Goal: Complete application form

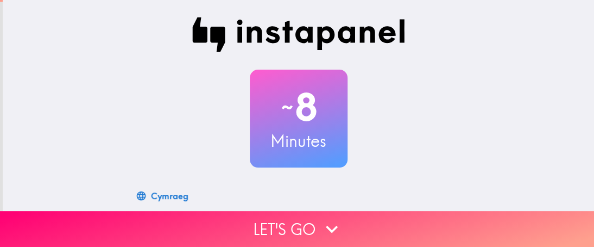
scroll to position [192, 0]
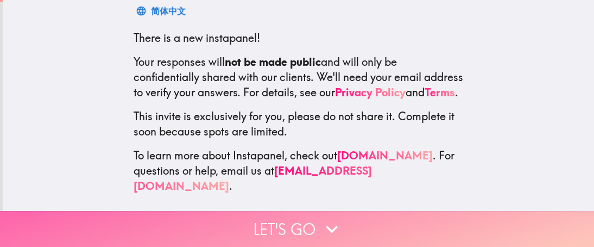
click at [300, 218] on button "Let's go" at bounding box center [297, 229] width 594 height 36
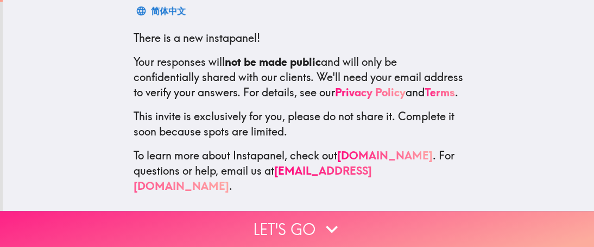
scroll to position [183, 0]
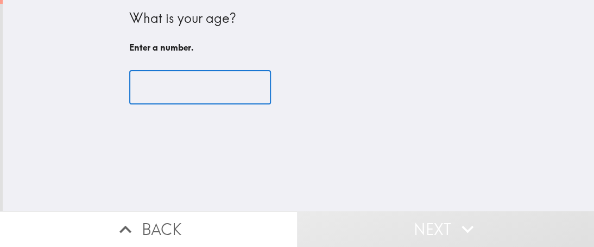
click at [210, 89] on input "number" at bounding box center [200, 88] width 142 height 34
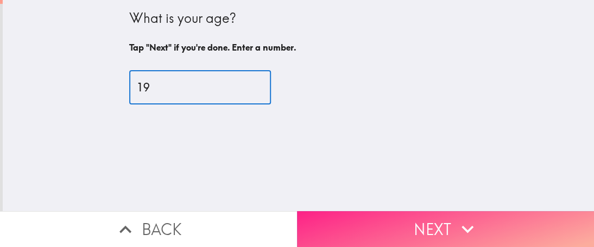
type input "19"
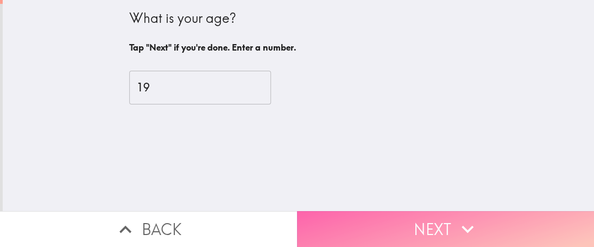
click at [400, 215] on button "Next" at bounding box center [445, 229] width 297 height 36
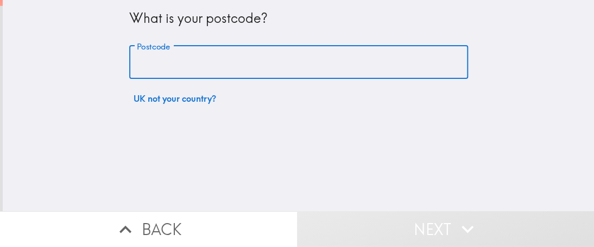
click at [182, 73] on input "Postcode" at bounding box center [298, 63] width 339 height 34
type input "S5 6AE"
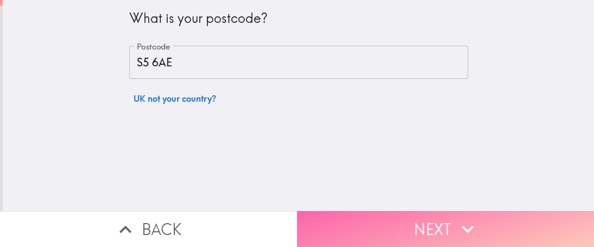
click at [371, 216] on button "Next" at bounding box center [445, 229] width 297 height 36
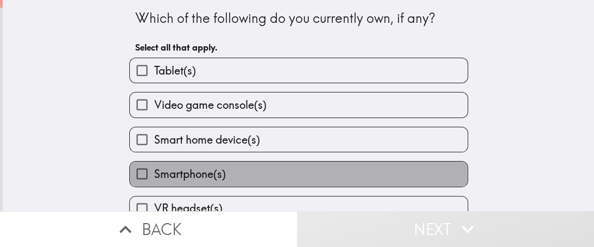
click at [198, 174] on span "Smartphone(s)" at bounding box center [190, 173] width 72 height 15
click at [154, 174] on input "Smartphone(s)" at bounding box center [142, 173] width 24 height 24
checkbox input "true"
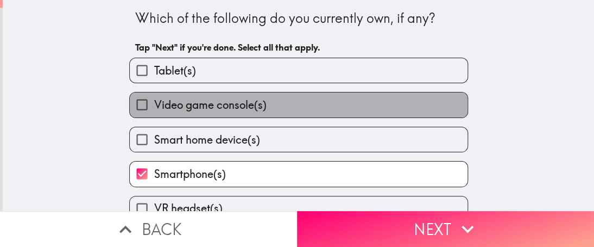
click at [221, 108] on span "Video game console(s)" at bounding box center [210, 104] width 112 height 15
click at [154, 108] on input "Video game console(s)" at bounding box center [142, 104] width 24 height 24
checkbox input "true"
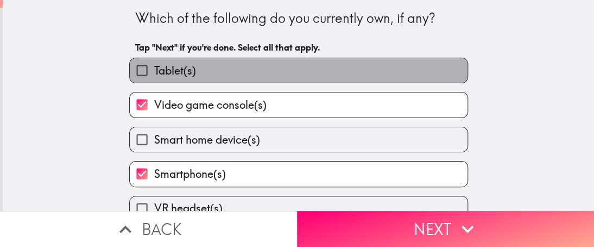
click at [190, 73] on label "Tablet(s)" at bounding box center [299, 70] width 338 height 24
click at [154, 73] on input "Tablet(s)" at bounding box center [142, 70] width 24 height 24
checkbox input "true"
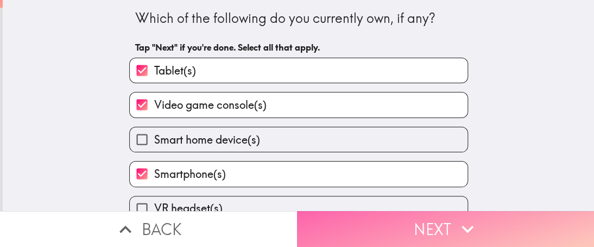
click at [344, 216] on button "Next" at bounding box center [445, 229] width 297 height 36
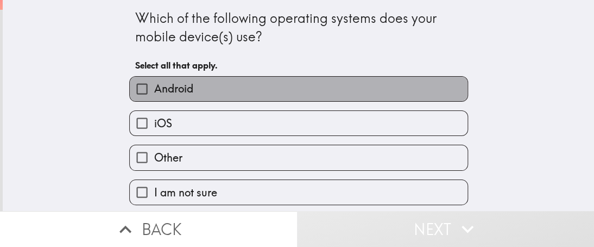
drag, startPoint x: 174, startPoint y: 93, endPoint x: 181, endPoint y: 106, distance: 14.4
click at [174, 93] on span "Android" at bounding box center [173, 88] width 39 height 15
click at [154, 93] on input "Android" at bounding box center [142, 89] width 24 height 24
checkbox input "true"
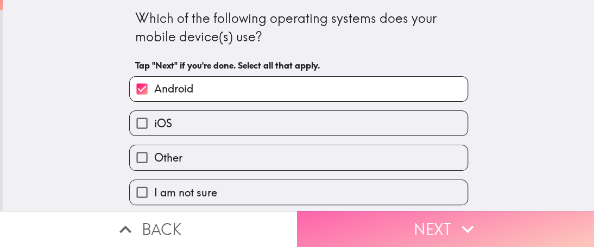
click at [351, 219] on button "Next" at bounding box center [445, 229] width 297 height 36
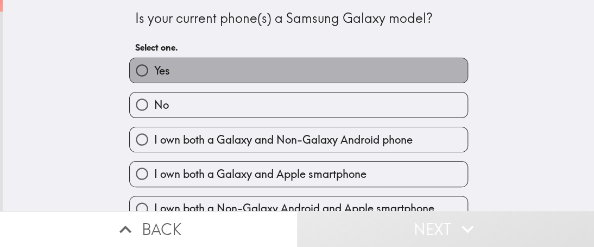
click at [174, 70] on label "Yes" at bounding box center [299, 70] width 338 height 24
click at [154, 70] on input "Yes" at bounding box center [142, 70] width 24 height 24
radio input "true"
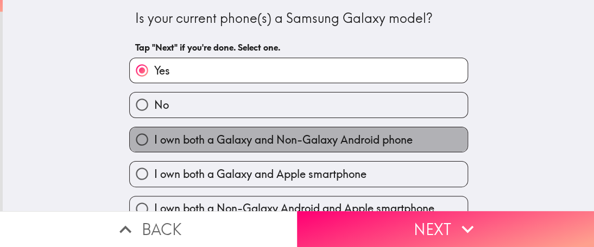
click at [222, 147] on label "I own both a Galaxy and Non-Galaxy Android phone" at bounding box center [299, 139] width 338 height 24
click at [154, 147] on input "I own both a Galaxy and Non-Galaxy Android phone" at bounding box center [142, 139] width 24 height 24
radio input "true"
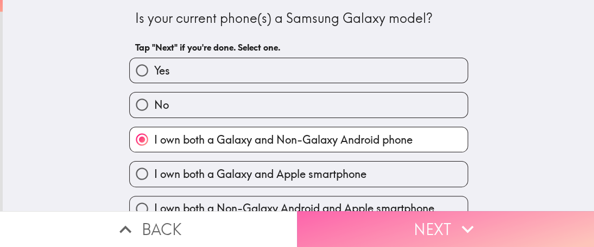
click at [419, 223] on button "Next" at bounding box center [445, 229] width 297 height 36
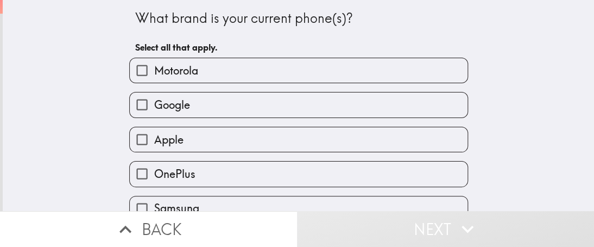
scroll to position [51, 0]
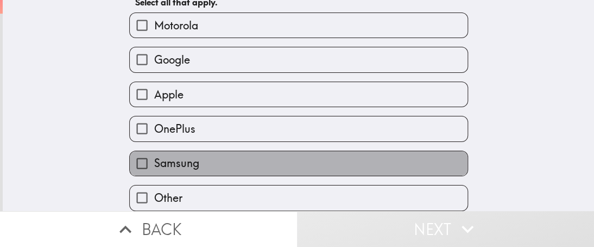
click at [156, 155] on span "Samsung" at bounding box center [176, 162] width 45 height 15
click at [154, 154] on input "Samsung" at bounding box center [142, 163] width 24 height 24
checkbox input "true"
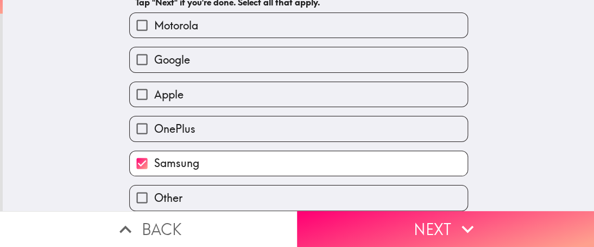
click at [154, 190] on span "Other" at bounding box center [168, 197] width 28 height 15
click at [152, 187] on input "Other" at bounding box center [142, 197] width 24 height 24
checkbox input "true"
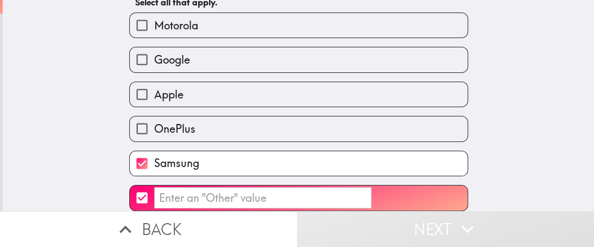
drag, startPoint x: 412, startPoint y: 225, endPoint x: 266, endPoint y: 194, distance: 149.4
click at [274, 197] on div "What brand is your current phone(s)? Select all that apply. Motorola Google App…" at bounding box center [297, 123] width 594 height 247
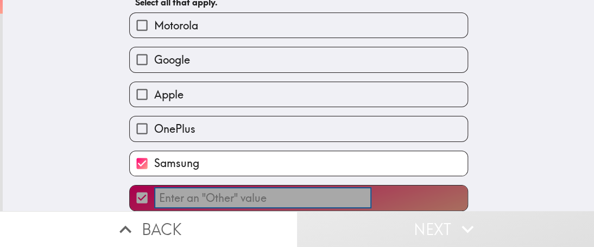
click at [235, 188] on input "​" at bounding box center [262, 197] width 217 height 21
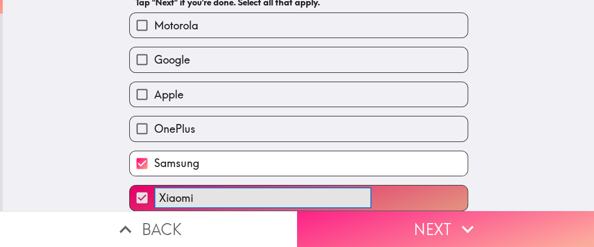
type input "Xiaomi"
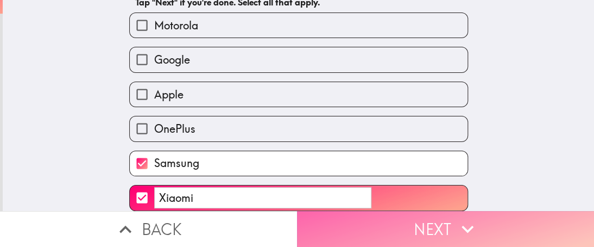
click at [327, 217] on button "Next" at bounding box center [445, 229] width 297 height 36
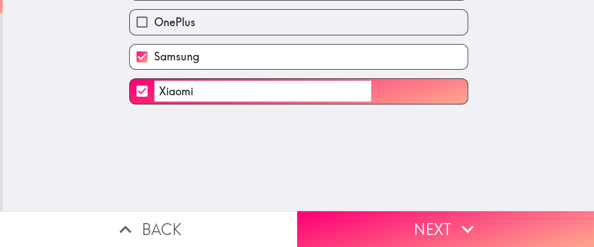
scroll to position [0, 0]
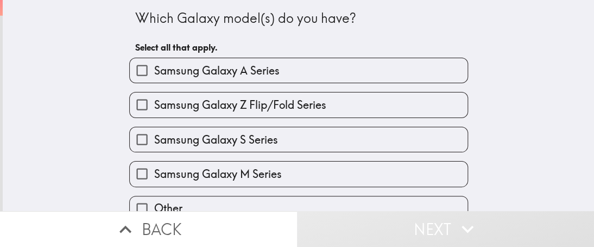
drag, startPoint x: 427, startPoint y: 210, endPoint x: 548, endPoint y: 132, distance: 143.3
click at [516, 143] on div "Which Galaxy model(s) do you have? Select all that apply. Samsung Galaxy A Seri…" at bounding box center [297, 123] width 594 height 247
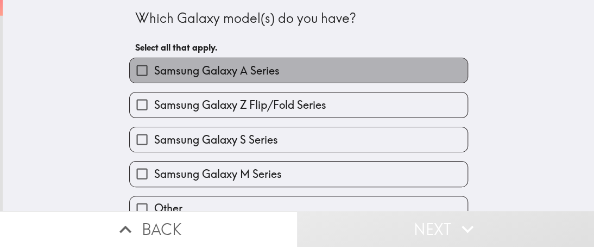
click at [239, 76] on span "Samsung Galaxy A Series" at bounding box center [216, 70] width 125 height 15
click at [154, 76] on input "Samsung Galaxy A Series" at bounding box center [142, 70] width 24 height 24
checkbox input "true"
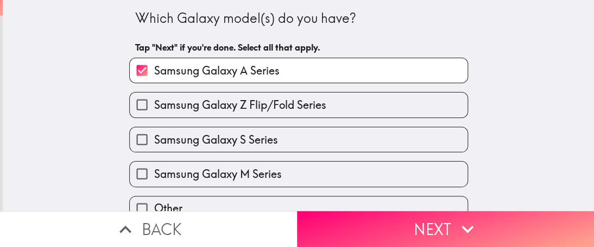
scroll to position [17, 0]
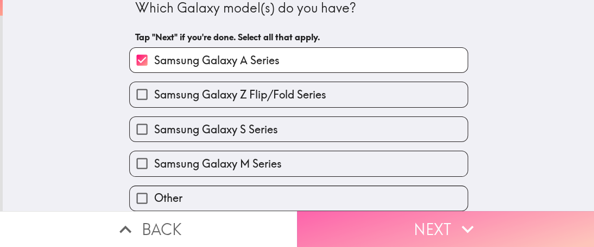
click at [402, 212] on button "Next" at bounding box center [445, 229] width 297 height 36
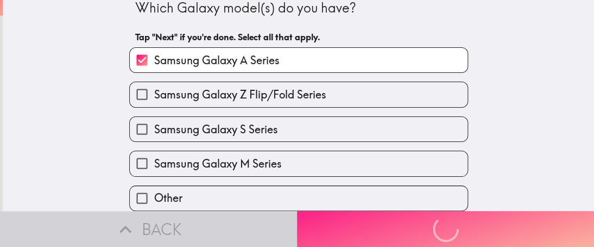
scroll to position [0, 0]
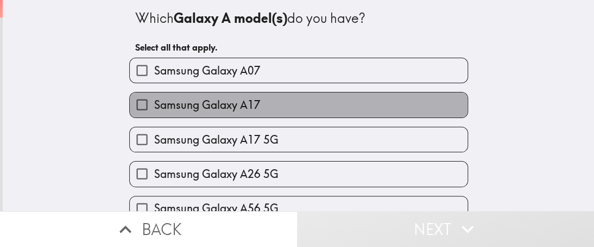
click at [226, 108] on span "Samsung Galaxy A17" at bounding box center [207, 104] width 106 height 15
click at [154, 108] on input "Samsung Galaxy A17" at bounding box center [142, 104] width 24 height 24
checkbox input "true"
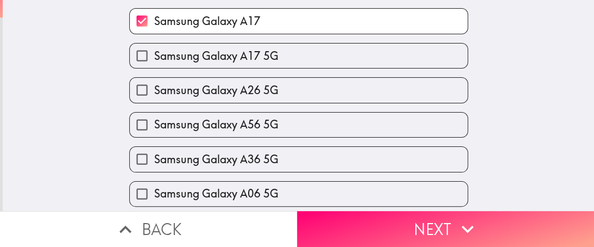
scroll to position [109, 0]
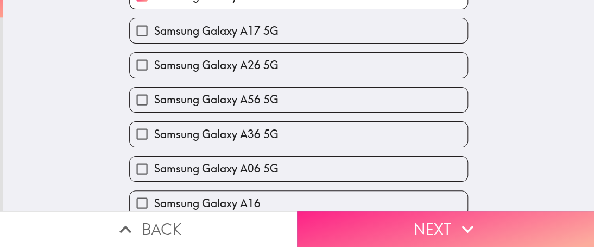
click at [378, 218] on button "Next" at bounding box center [445, 229] width 297 height 36
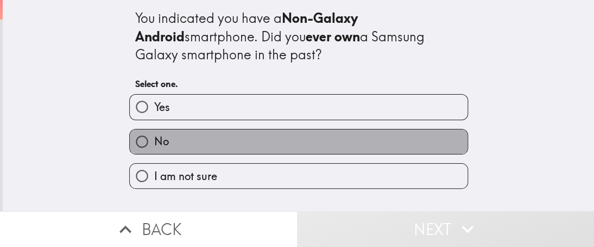
click at [161, 143] on label "No" at bounding box center [299, 141] width 338 height 24
click at [154, 143] on input "No" at bounding box center [142, 141] width 24 height 24
radio input "true"
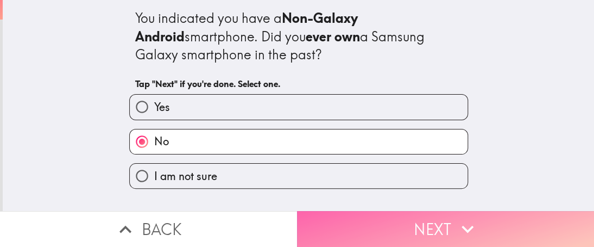
click at [419, 224] on button "Next" at bounding box center [445, 229] width 297 height 36
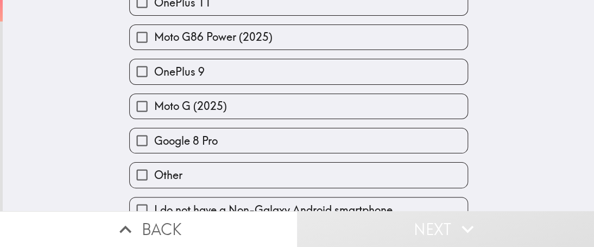
scroll to position [1302, 0]
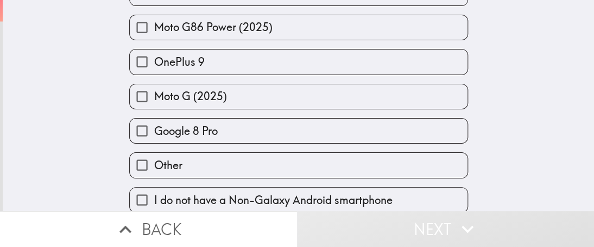
click at [501, 104] on div "Which Non-Galaxy Android model(s) do you have, if any? Select all that apply. M…" at bounding box center [299, 105] width 592 height 211
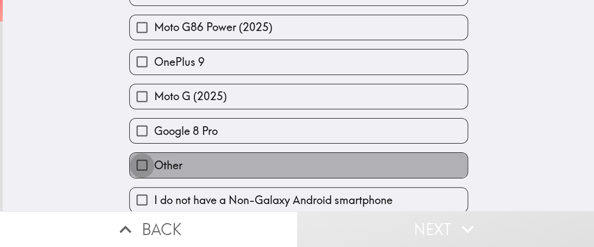
click at [137, 158] on input "Other" at bounding box center [142, 165] width 24 height 24
checkbox input "true"
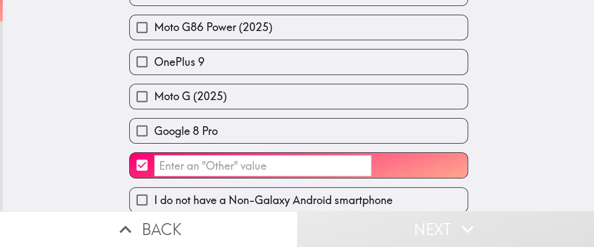
click at [236, 160] on input "​" at bounding box center [262, 165] width 217 height 21
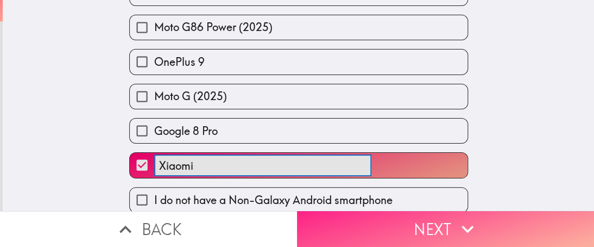
type input "Xiaomi"
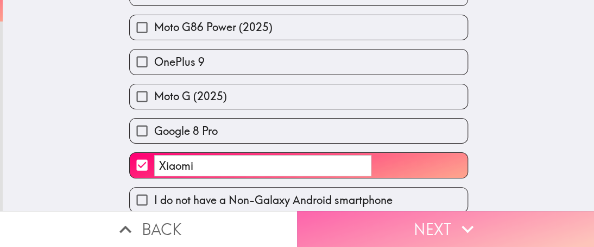
click at [398, 217] on button "Next" at bounding box center [445, 229] width 297 height 36
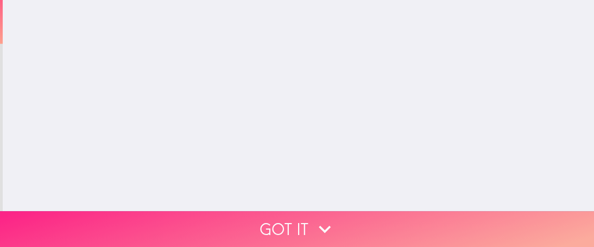
scroll to position [0, 0]
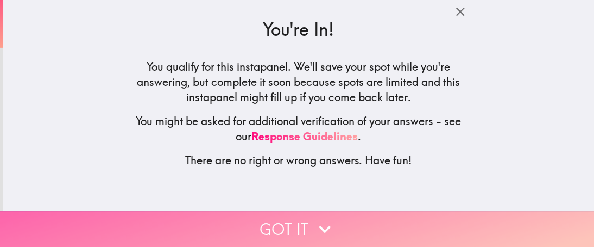
click at [335, 215] on button "Got it" at bounding box center [297, 229] width 594 height 36
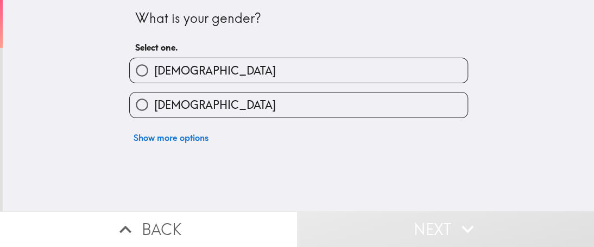
click at [130, 70] on input "[DEMOGRAPHIC_DATA]" at bounding box center [142, 70] width 24 height 24
radio input "true"
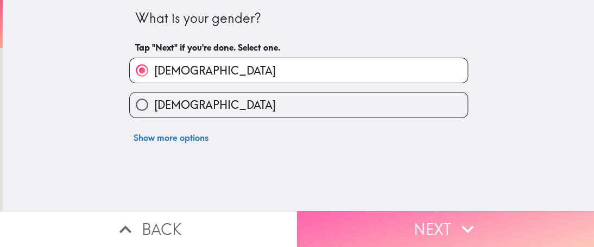
click at [447, 221] on button "Next" at bounding box center [445, 229] width 297 height 36
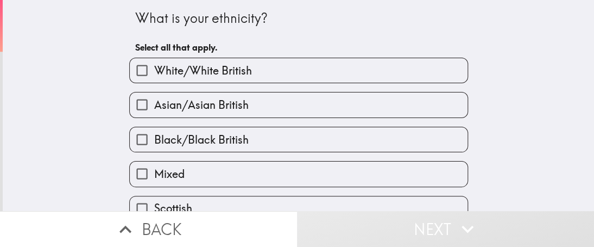
click at [183, 142] on span "Black/Black British" at bounding box center [201, 139] width 95 height 15
click at [154, 142] on input "Black/Black British" at bounding box center [142, 139] width 24 height 24
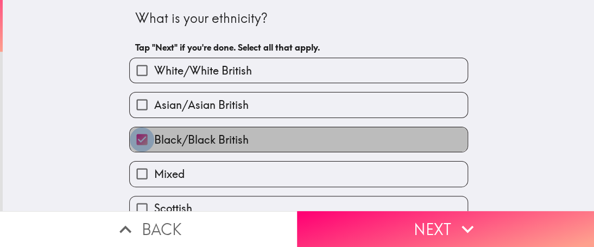
click at [135, 139] on input "Black/Black British" at bounding box center [142, 139] width 24 height 24
checkbox input "false"
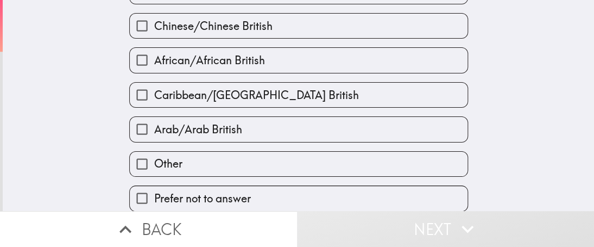
scroll to position [462, 0]
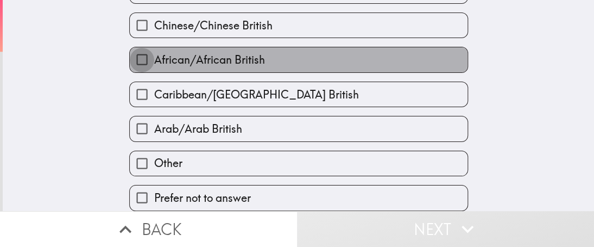
click at [136, 54] on input "African/African British" at bounding box center [142, 59] width 24 height 24
checkbox input "true"
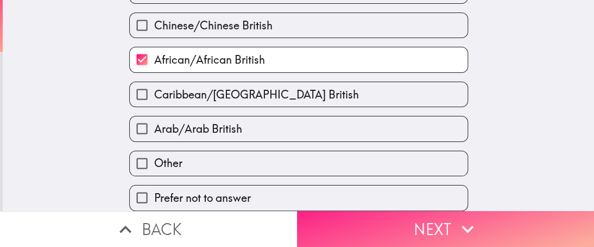
click at [470, 228] on icon "button" at bounding box center [468, 229] width 24 height 24
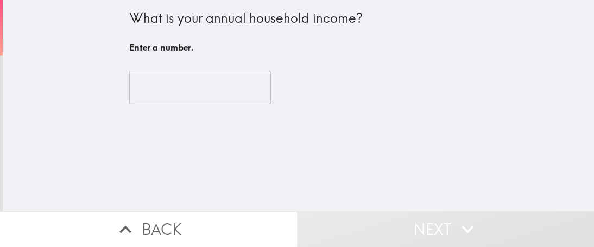
click at [171, 88] on input "number" at bounding box center [200, 88] width 142 height 34
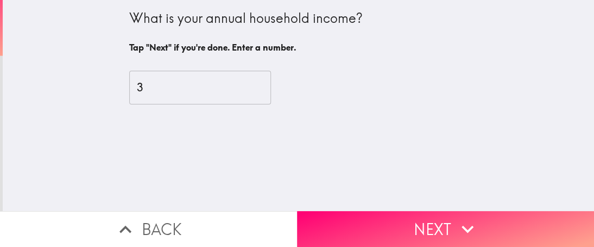
drag, startPoint x: 408, startPoint y: 215, endPoint x: 278, endPoint y: 143, distance: 148.0
click at [279, 143] on div "What is your annual household income? Tap "Next" if you're done. Enter a number…" at bounding box center [297, 123] width 594 height 247
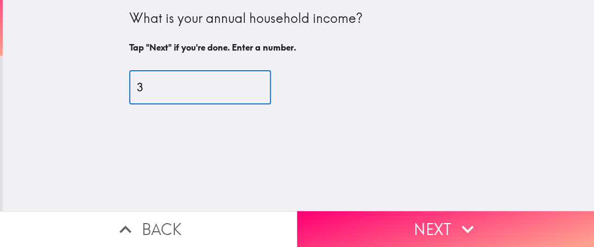
drag, startPoint x: 138, startPoint y: 88, endPoint x: 119, endPoint y: 87, distance: 19.0
click at [129, 87] on input "3" at bounding box center [200, 88] width 142 height 34
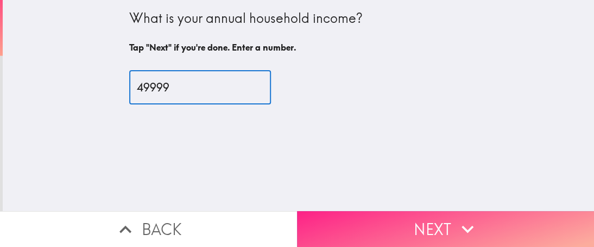
type input "49999"
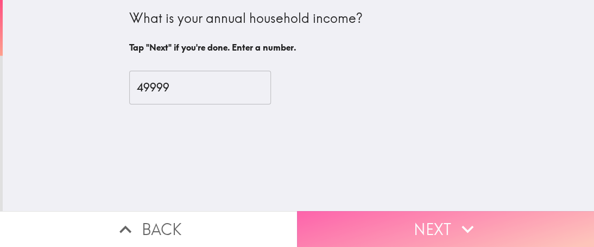
click at [422, 222] on button "Next" at bounding box center [445, 229] width 297 height 36
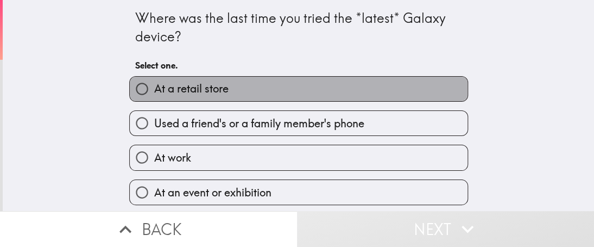
click at [201, 96] on span "At a retail store" at bounding box center [191, 88] width 74 height 15
click at [154, 96] on input "At a retail store" at bounding box center [142, 89] width 24 height 24
radio input "true"
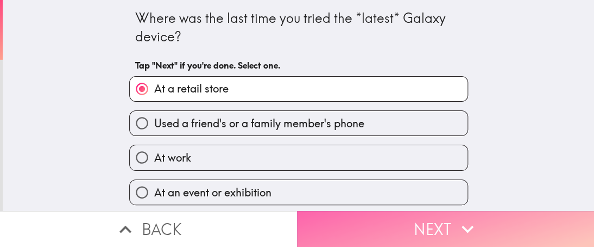
click at [408, 221] on button "Next" at bounding box center [445, 229] width 297 height 36
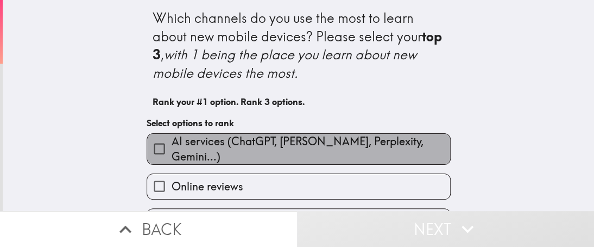
click at [231, 151] on span "AI services (ChatGPT, [PERSON_NAME], Perplexity, Gemini...)" at bounding box center [311, 149] width 279 height 30
click at [172, 151] on input "AI services (ChatGPT, [PERSON_NAME], Perplexity, Gemini...)" at bounding box center [159, 148] width 24 height 24
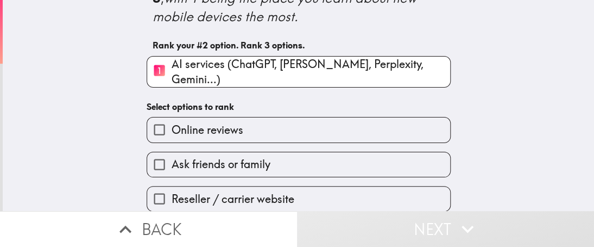
scroll to position [163, 0]
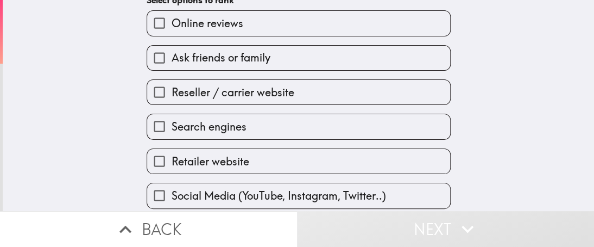
click at [174, 22] on span "Online reviews" at bounding box center [208, 23] width 72 height 15
click at [172, 22] on input "Online reviews" at bounding box center [159, 23] width 24 height 24
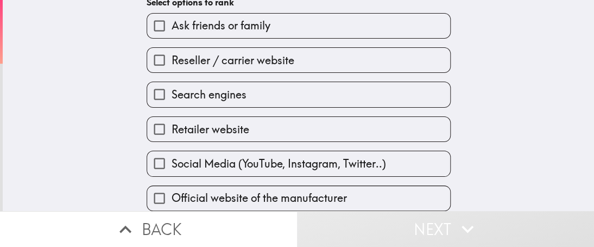
click at [192, 129] on label "Retailer website" at bounding box center [298, 129] width 303 height 24
click at [172, 129] on input "Retailer website" at bounding box center [159, 129] width 24 height 24
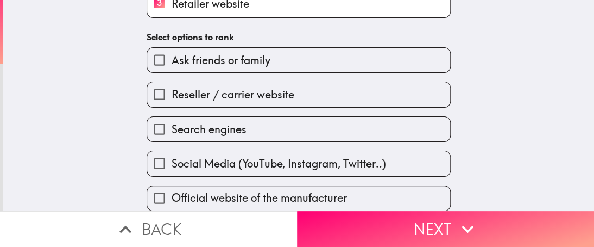
scroll to position [202, 0]
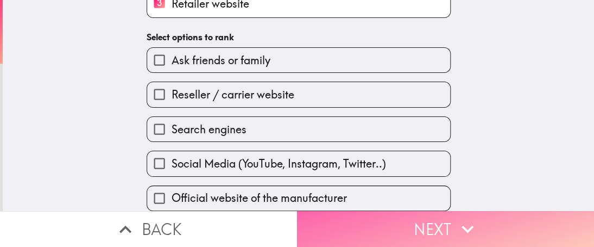
click at [389, 215] on button "Next" at bounding box center [445, 229] width 297 height 36
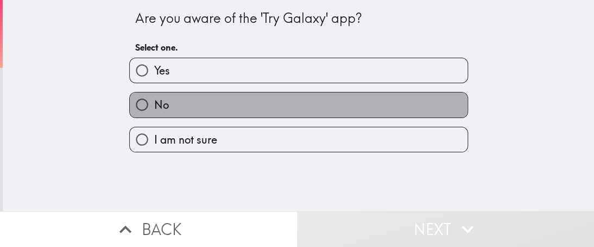
click at [167, 101] on label "No" at bounding box center [299, 104] width 338 height 24
click at [154, 101] on input "No" at bounding box center [142, 104] width 24 height 24
radio input "true"
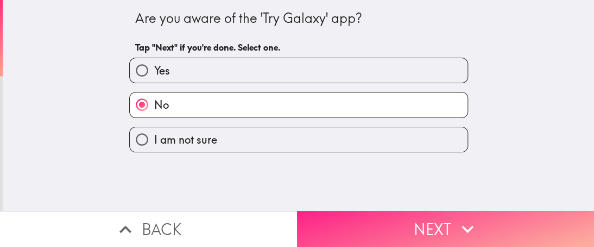
click at [399, 230] on button "Next" at bounding box center [445, 229] width 297 height 36
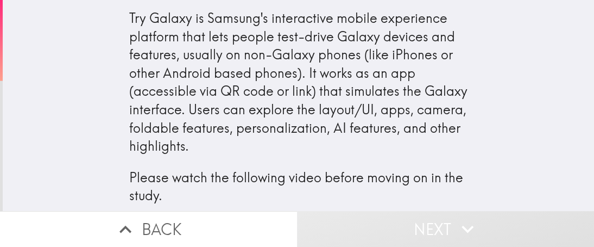
click at [272, 91] on div "Try Galaxy is Samsung's interactive mobile experience platform that lets people…" at bounding box center [298, 107] width 339 height 196
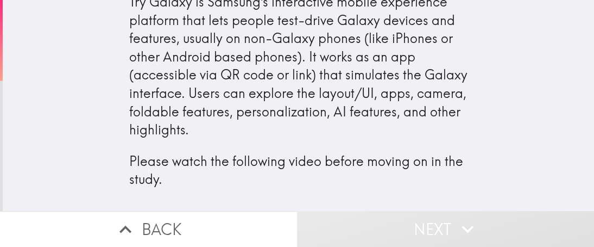
scroll to position [24, 0]
click at [382, 175] on p "Please watch the following video before moving on in the study." at bounding box center [298, 170] width 339 height 36
click at [348, 99] on div "Try Galaxy is Samsung's interactive mobile experience platform that lets people…" at bounding box center [298, 91] width 339 height 196
click at [369, 121] on div "Try Galaxy is Samsung's interactive mobile experience platform that lets people…" at bounding box center [298, 91] width 339 height 196
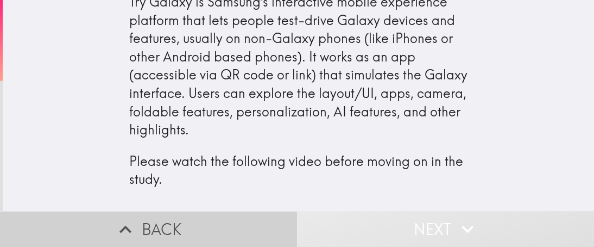
click at [137, 218] on button "Back" at bounding box center [148, 229] width 297 height 36
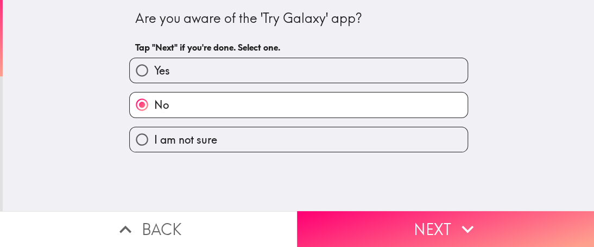
click at [315, 43] on h6 "Tap "Next" if you're done. Select one." at bounding box center [298, 47] width 327 height 12
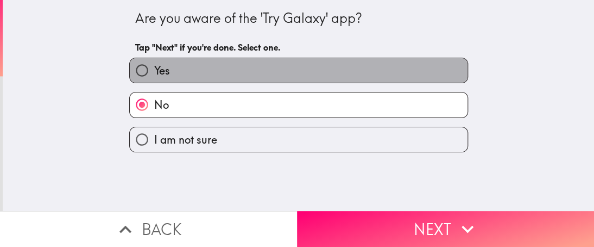
click at [195, 78] on label "Yes" at bounding box center [299, 70] width 338 height 24
click at [154, 78] on input "Yes" at bounding box center [142, 70] width 24 height 24
radio input "true"
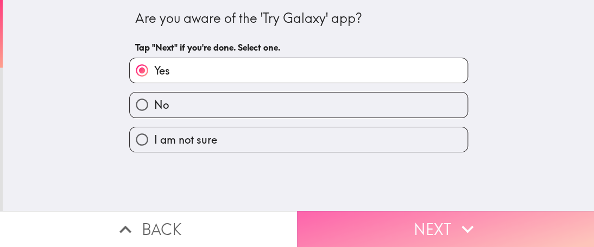
click at [398, 217] on button "Next" at bounding box center [445, 229] width 297 height 36
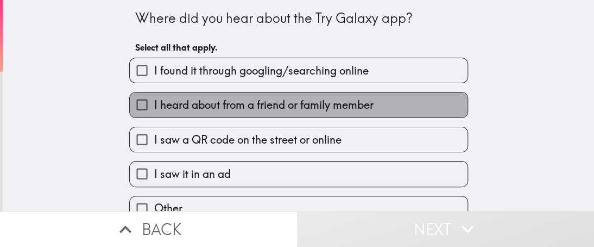
click at [200, 106] on span "I heard about from a friend or family member" at bounding box center [263, 104] width 219 height 15
click at [154, 106] on input "I heard about from a friend or family member" at bounding box center [142, 104] width 24 height 24
checkbox input "true"
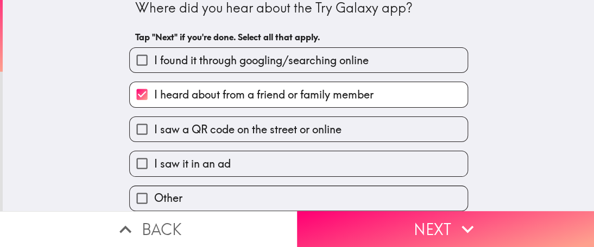
scroll to position [17, 0]
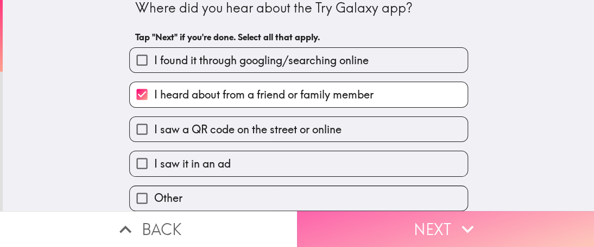
click at [356, 215] on button "Next" at bounding box center [445, 229] width 297 height 36
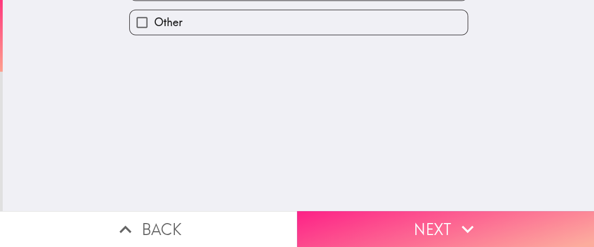
scroll to position [0, 0]
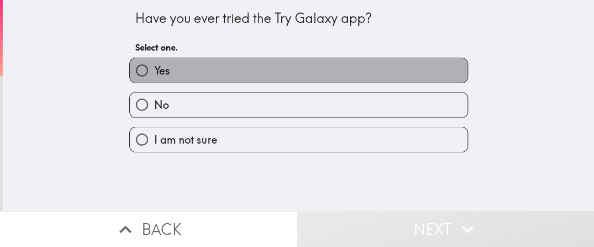
drag, startPoint x: 176, startPoint y: 76, endPoint x: 250, endPoint y: 130, distance: 91.7
click at [185, 84] on div "Yes No I am not sure" at bounding box center [295, 100] width 348 height 103
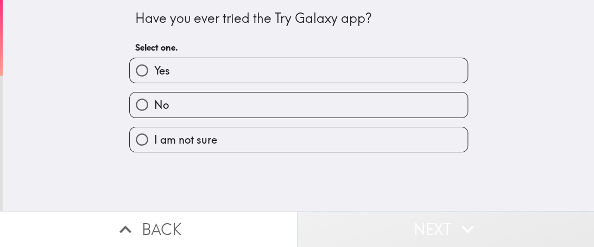
click at [387, 217] on button "Next" at bounding box center [445, 229] width 297 height 36
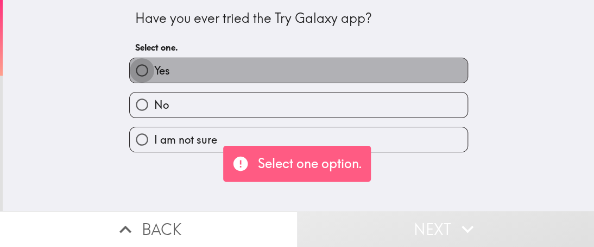
click at [137, 69] on input "Yes" at bounding box center [142, 70] width 24 height 24
radio input "true"
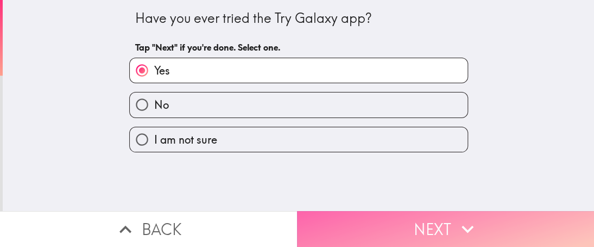
click at [400, 211] on button "Next" at bounding box center [445, 229] width 297 height 36
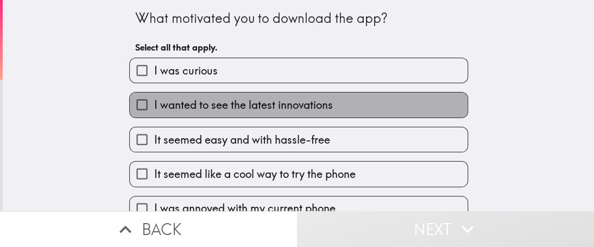
click at [203, 108] on span "I wanted to see the latest innovations" at bounding box center [243, 104] width 179 height 15
click at [154, 108] on input "I wanted to see the latest innovations" at bounding box center [142, 104] width 24 height 24
checkbox input "true"
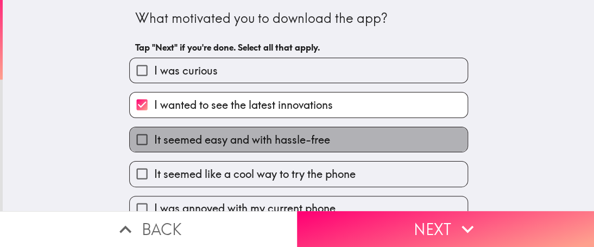
click at [227, 139] on span "It seemed easy and with hassle-free" at bounding box center [242, 139] width 176 height 15
click at [154, 139] on input "It seemed easy and with hassle-free" at bounding box center [142, 139] width 24 height 24
checkbox input "true"
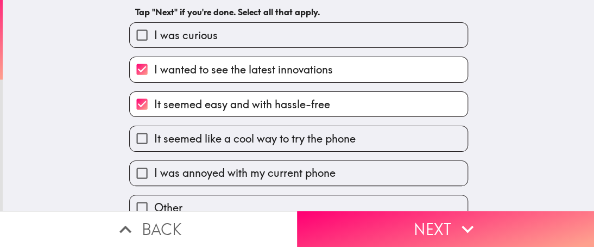
scroll to position [51, 0]
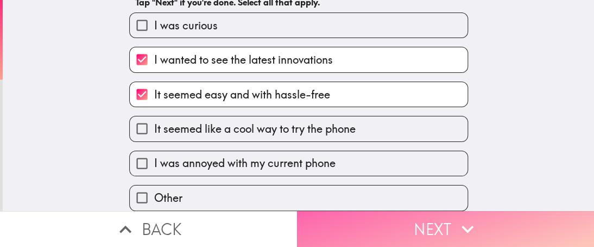
click at [421, 215] on button "Next" at bounding box center [445, 229] width 297 height 36
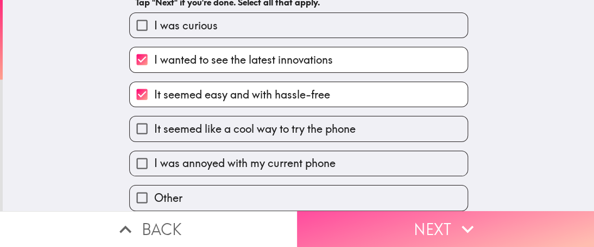
scroll to position [0, 0]
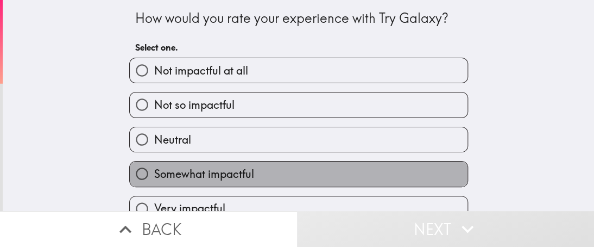
click at [171, 175] on span "Somewhat impactful" at bounding box center [204, 173] width 100 height 15
click at [154, 175] on input "Somewhat impactful" at bounding box center [142, 173] width 24 height 24
radio input "true"
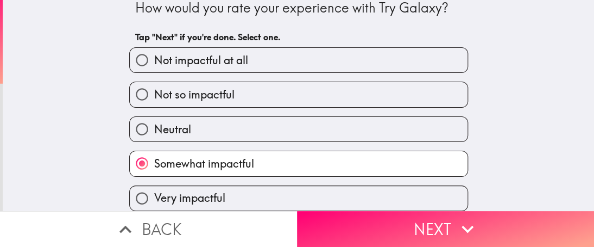
scroll to position [17, 0]
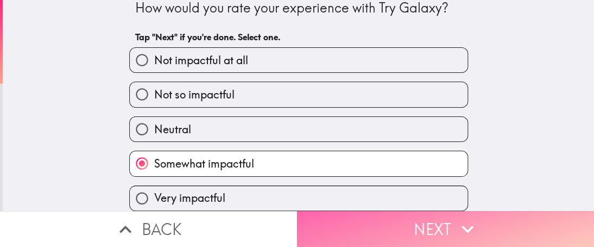
click at [434, 219] on button "Next" at bounding box center [445, 229] width 297 height 36
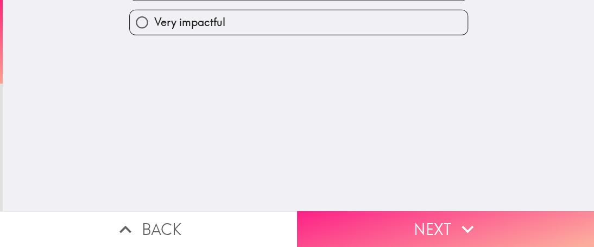
scroll to position [0, 0]
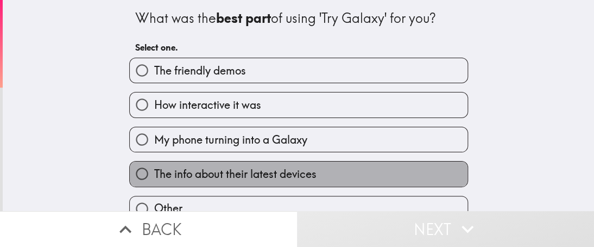
click at [218, 175] on span "The info about their latest devices" at bounding box center [235, 173] width 162 height 15
click at [154, 175] on input "The info about their latest devices" at bounding box center [142, 173] width 24 height 24
radio input "true"
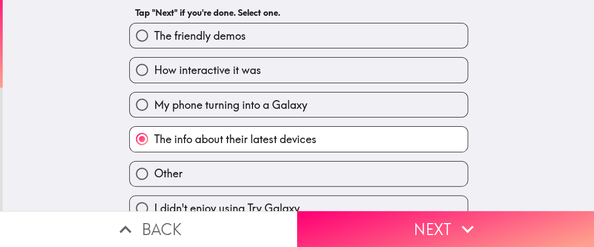
scroll to position [51, 0]
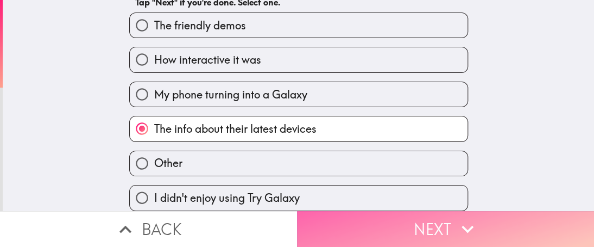
click at [402, 214] on button "Next" at bounding box center [445, 229] width 297 height 36
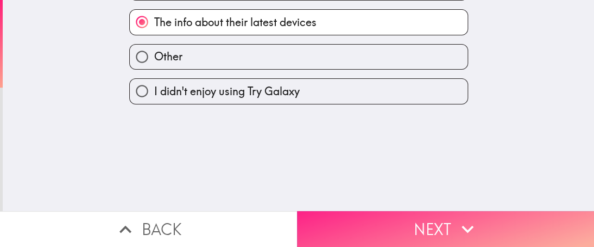
scroll to position [0, 0]
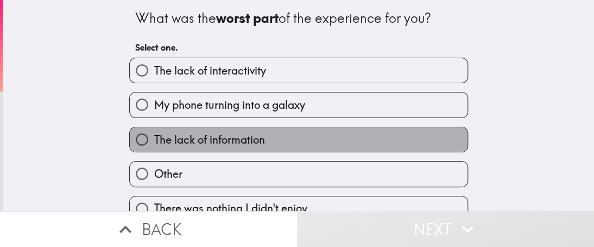
click at [194, 141] on span "The lack of information" at bounding box center [209, 139] width 111 height 15
click at [154, 141] on input "The lack of information" at bounding box center [142, 139] width 24 height 24
radio input "true"
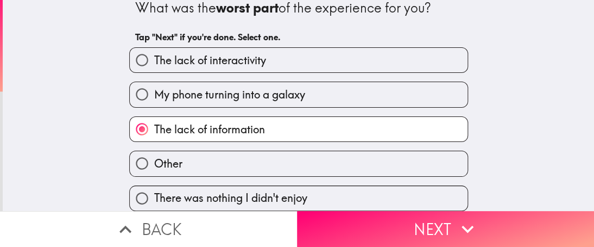
scroll to position [17, 0]
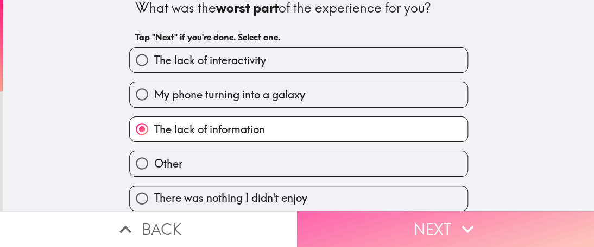
click at [436, 216] on button "Next" at bounding box center [445, 229] width 297 height 36
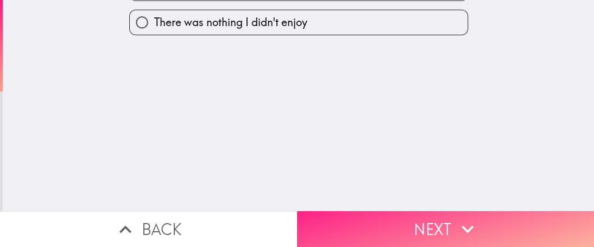
scroll to position [0, 0]
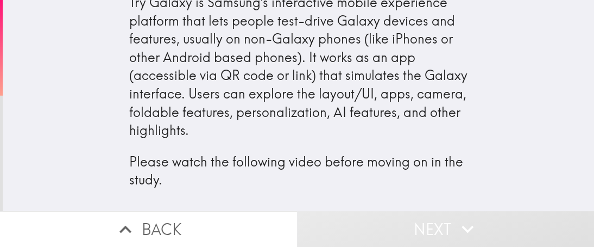
scroll to position [24, 0]
click at [541, 142] on div "Try Galaxy is Samsung's interactive mobile experience platform that lets people…" at bounding box center [299, 97] width 592 height 227
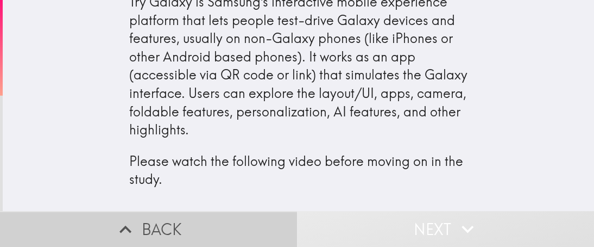
click at [167, 219] on button "Back" at bounding box center [148, 229] width 297 height 36
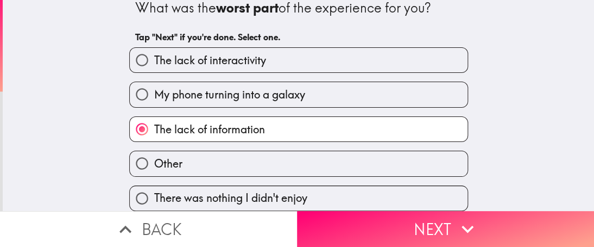
scroll to position [17, 0]
click at [185, 53] on span "The lack of interactivity" at bounding box center [210, 60] width 112 height 15
click at [154, 53] on input "The lack of interactivity" at bounding box center [142, 60] width 24 height 24
radio input "true"
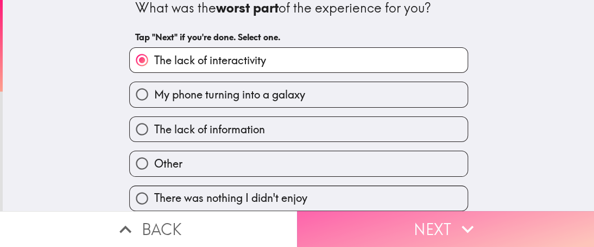
click at [456, 217] on icon "button" at bounding box center [468, 229] width 24 height 24
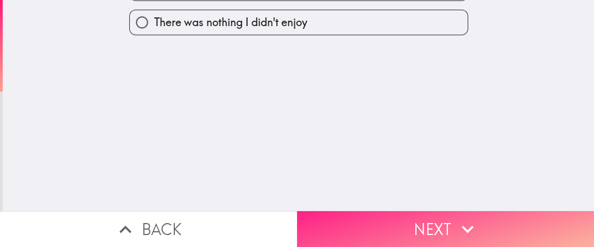
scroll to position [0, 0]
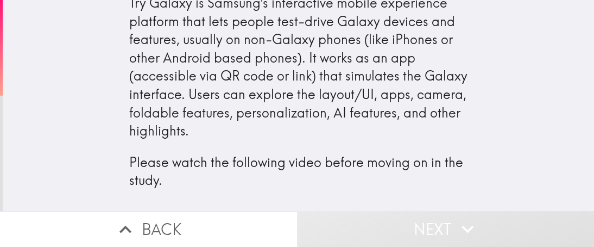
scroll to position [24, 0]
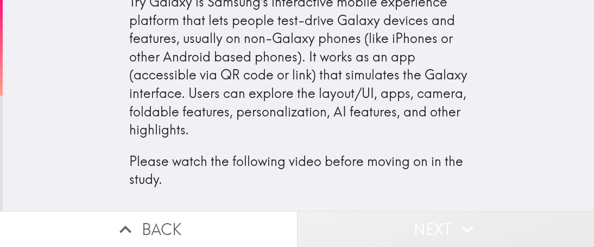
click at [463, 221] on icon "button" at bounding box center [468, 229] width 24 height 24
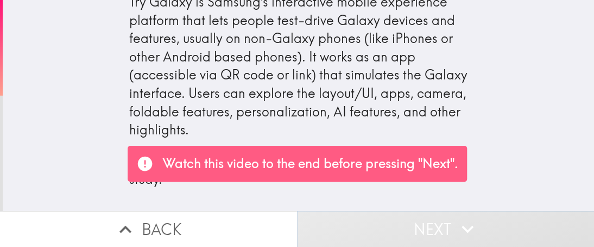
click at [463, 221] on icon "button" at bounding box center [468, 229] width 24 height 24
click at [332, 165] on p "Watch this video to the end before pressing "Next"." at bounding box center [310, 163] width 296 height 18
click at [423, 158] on p "Watch this video to the end before pressing "Next"." at bounding box center [310, 163] width 296 height 18
click at [420, 161] on p "Watch this video to the end before pressing "Next"." at bounding box center [310, 163] width 296 height 18
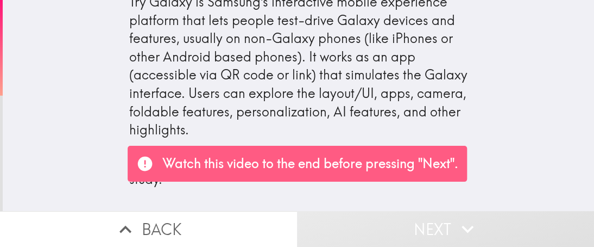
click at [420, 161] on p "Watch this video to the end before pressing "Next"." at bounding box center [310, 163] width 296 height 18
click at [335, 161] on p "Watch this video to the end before pressing "Next"." at bounding box center [310, 163] width 296 height 18
click at [289, 165] on p "Watch this video to the end before pressing "Next"." at bounding box center [310, 163] width 296 height 18
click at [267, 164] on p "Please watch the following video before moving on in the study." at bounding box center [298, 170] width 339 height 36
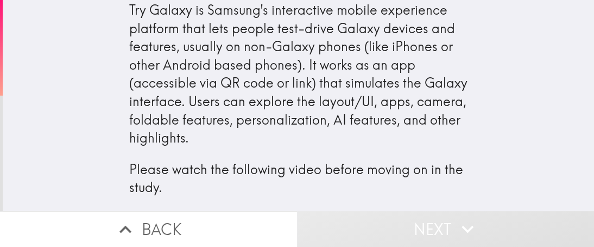
scroll to position [0, 0]
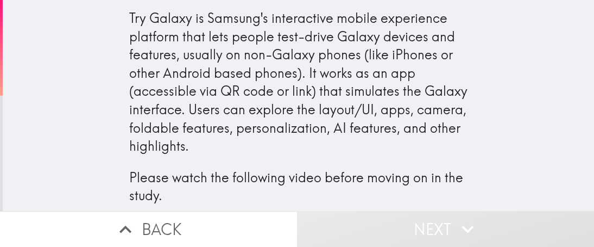
click at [301, 113] on div "Try Galaxy is Samsung's interactive mobile experience platform that lets people…" at bounding box center [298, 107] width 339 height 196
click at [167, 218] on button "Back" at bounding box center [148, 229] width 297 height 36
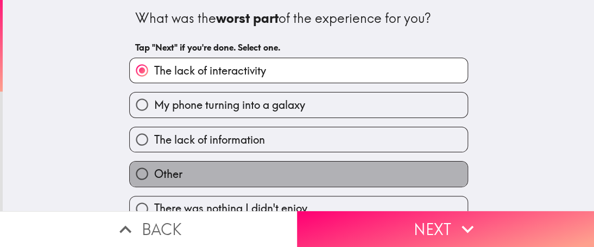
click at [169, 175] on span "Other" at bounding box center [168, 173] width 28 height 15
click at [154, 175] on input "Other" at bounding box center [142, 173] width 24 height 24
radio input "true"
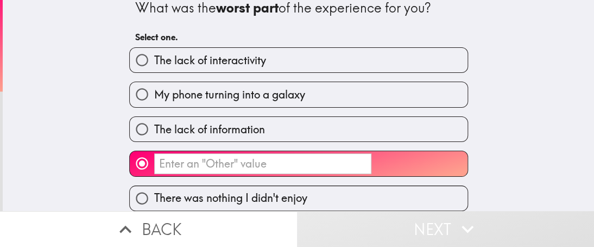
scroll to position [17, 0]
click at [130, 191] on input "There was nothing I didn't enjoy" at bounding box center [142, 198] width 24 height 24
radio input "true"
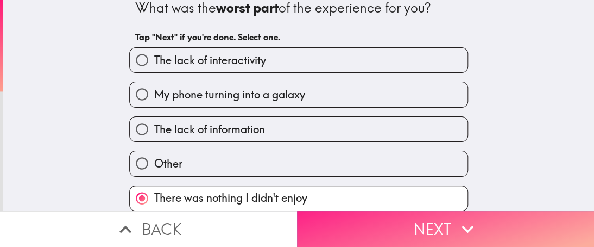
click at [401, 219] on button "Next" at bounding box center [445, 229] width 297 height 36
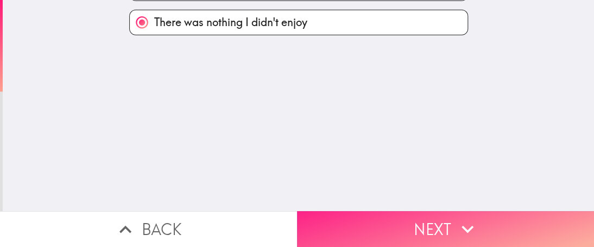
scroll to position [0, 0]
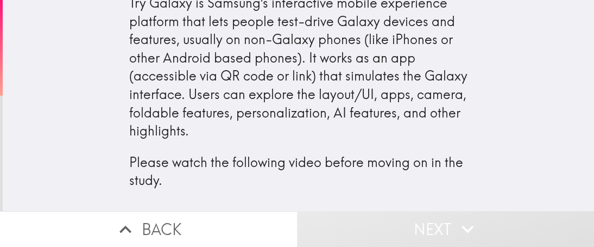
scroll to position [24, 0]
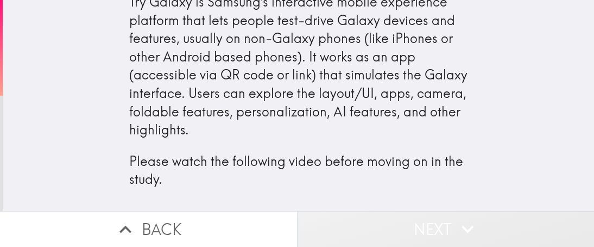
click at [456, 221] on icon "button" at bounding box center [468, 229] width 24 height 24
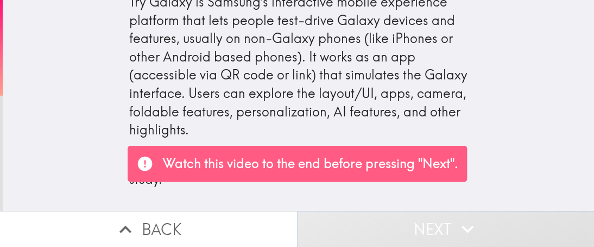
click at [463, 217] on icon "button" at bounding box center [468, 229] width 24 height 24
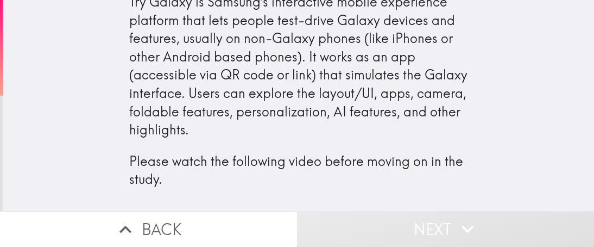
click at [163, 219] on button "Back" at bounding box center [148, 229] width 297 height 36
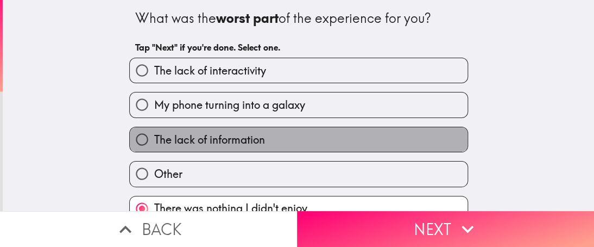
click at [206, 134] on span "The lack of information" at bounding box center [209, 139] width 111 height 15
click at [154, 134] on input "The lack of information" at bounding box center [142, 139] width 24 height 24
radio input "true"
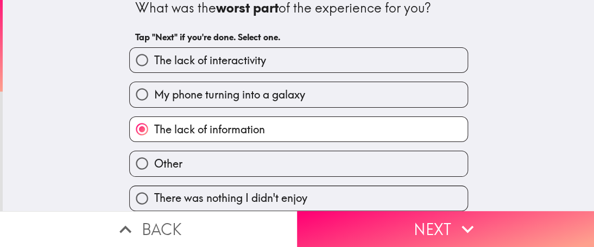
scroll to position [17, 0]
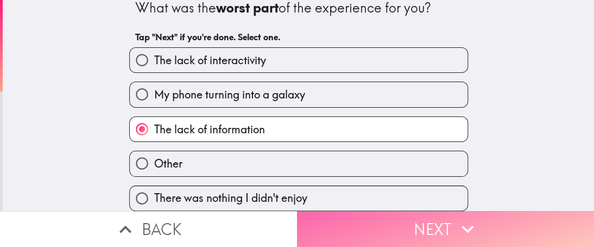
click at [462, 219] on icon "button" at bounding box center [468, 229] width 24 height 24
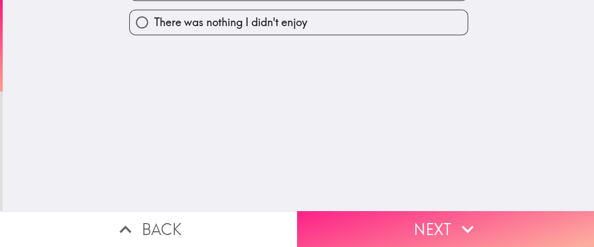
scroll to position [0, 0]
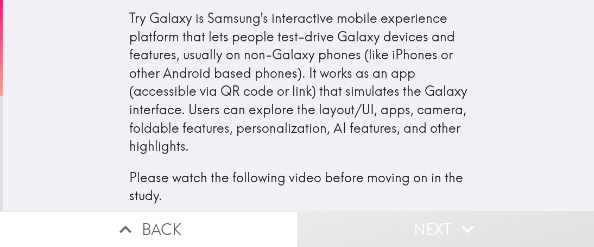
click at [192, 21] on div "Try Galaxy is Samsung's interactive mobile experience platform that lets people…" at bounding box center [298, 107] width 339 height 196
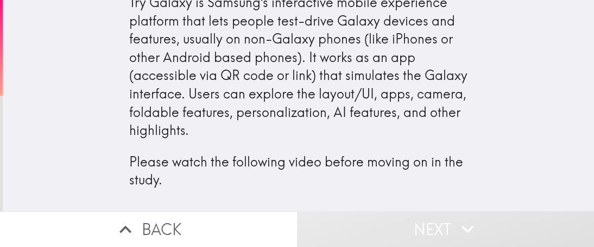
scroll to position [24, 0]
drag, startPoint x: 576, startPoint y: 111, endPoint x: 583, endPoint y: 136, distance: 26.5
click at [583, 136] on div "Try Galaxy is Samsung's interactive mobile experience platform that lets people…" at bounding box center [299, 105] width 592 height 211
click at [163, 222] on button "Back" at bounding box center [148, 229] width 297 height 36
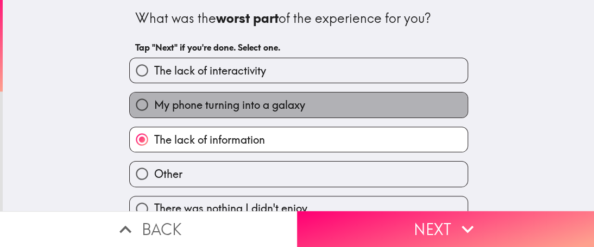
click at [240, 112] on label "My phone turning into a galaxy" at bounding box center [299, 104] width 338 height 24
click at [154, 112] on input "My phone turning into a galaxy" at bounding box center [142, 104] width 24 height 24
radio input "true"
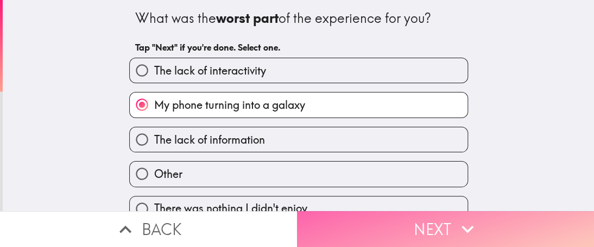
click at [413, 225] on button "Next" at bounding box center [445, 229] width 297 height 36
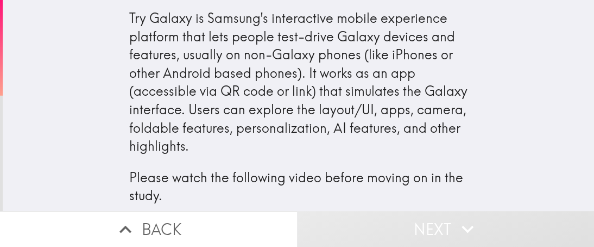
scroll to position [24, 0]
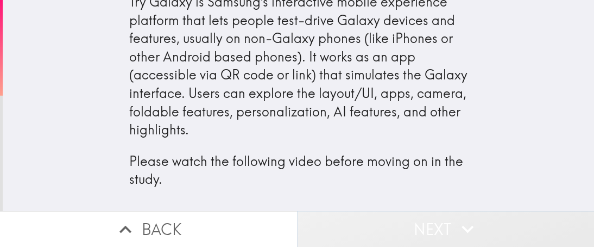
click at [448, 222] on button "Next" at bounding box center [445, 229] width 297 height 36
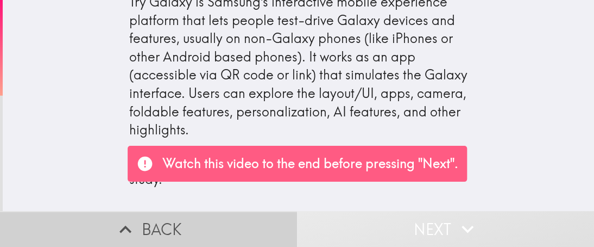
click at [167, 216] on button "Back" at bounding box center [148, 229] width 297 height 36
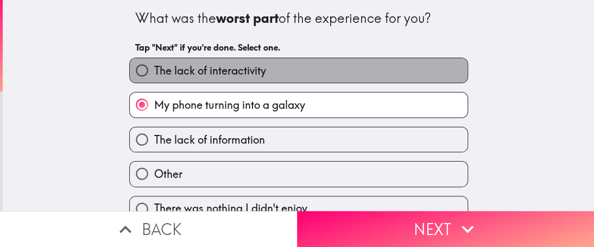
click at [205, 76] on span "The lack of interactivity" at bounding box center [210, 70] width 112 height 15
click at [154, 76] on input "The lack of interactivity" at bounding box center [142, 70] width 24 height 24
radio input "true"
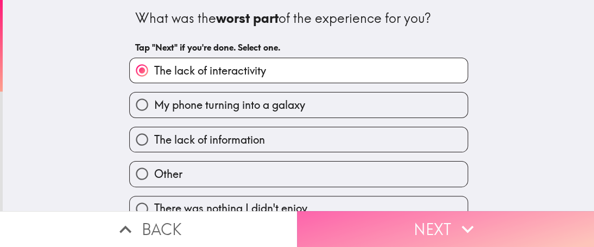
click at [430, 221] on button "Next" at bounding box center [445, 229] width 297 height 36
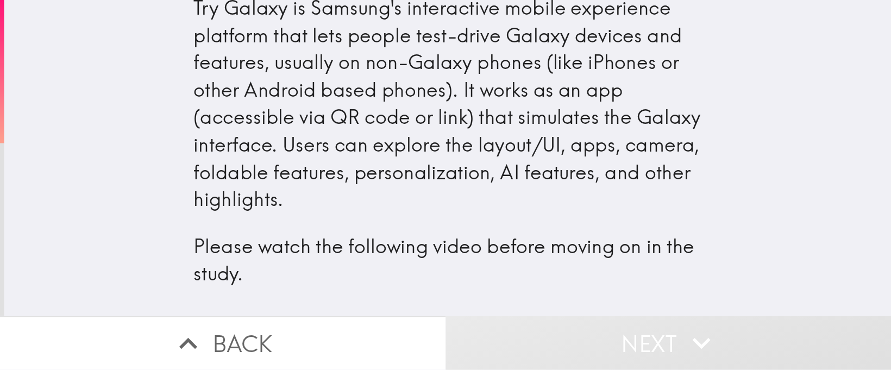
scroll to position [24, 0]
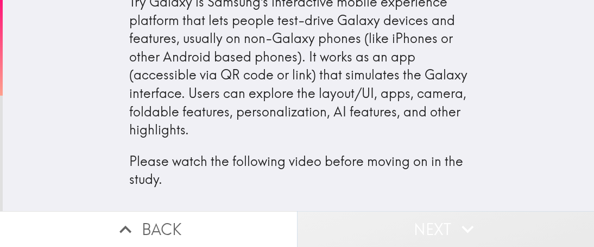
click at [449, 219] on button "Next" at bounding box center [445, 229] width 297 height 36
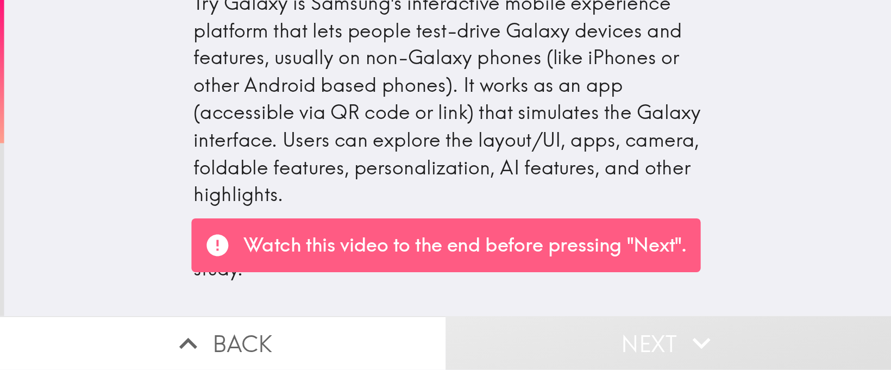
scroll to position [0, 0]
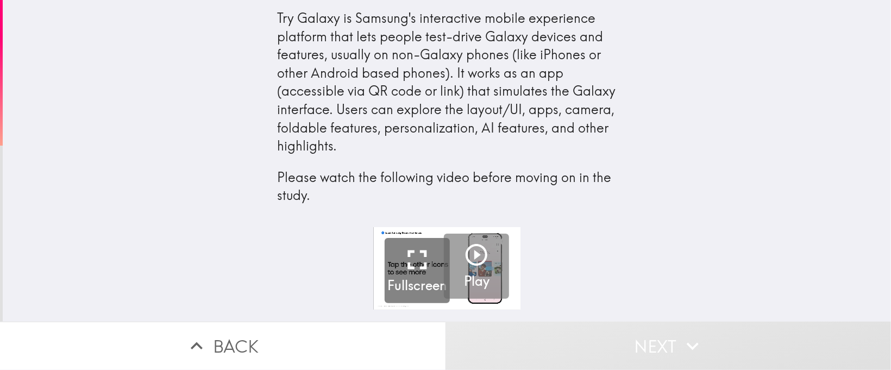
click at [465, 246] on icon "button" at bounding box center [476, 255] width 26 height 26
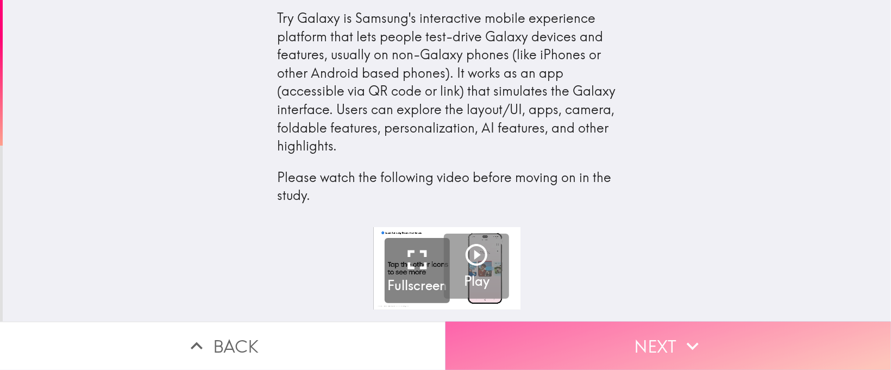
click at [594, 246] on button "Next" at bounding box center [667, 346] width 445 height 48
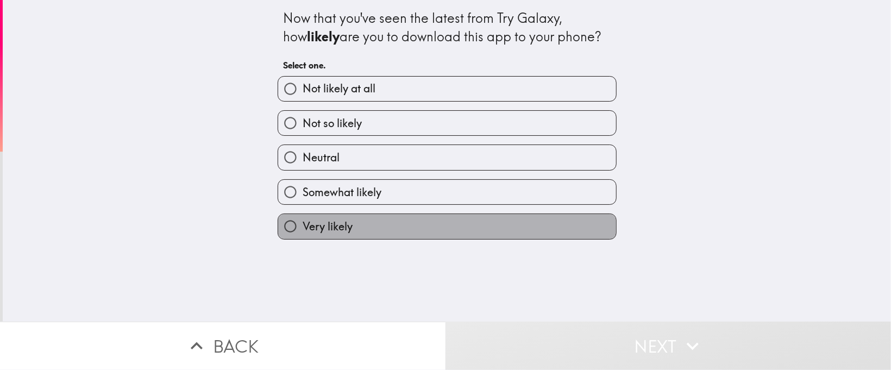
click at [331, 230] on span "Very likely" at bounding box center [328, 226] width 50 height 15
click at [303, 230] on input "Very likely" at bounding box center [290, 226] width 24 height 24
radio input "true"
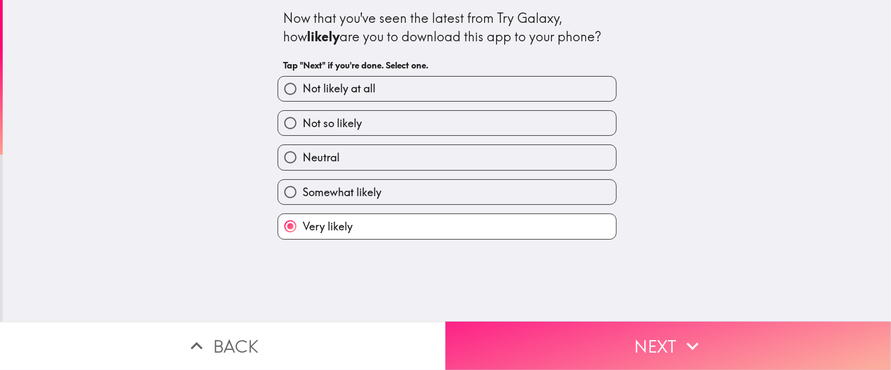
click at [594, 246] on button "Next" at bounding box center [667, 346] width 445 height 48
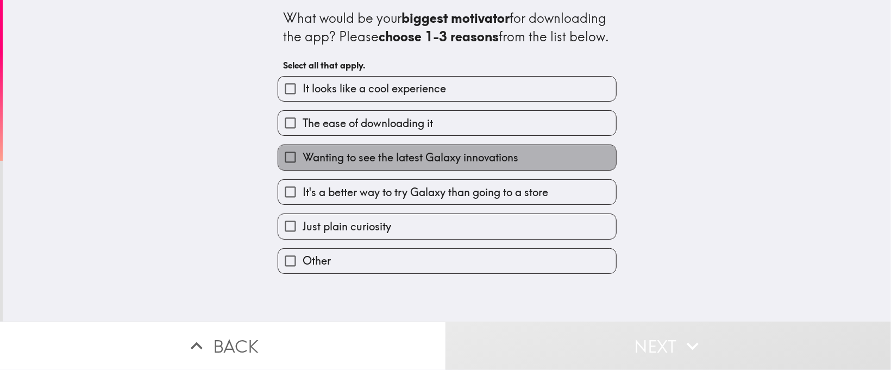
click at [357, 165] on span "Wanting to see the latest Galaxy innovations" at bounding box center [411, 157] width 216 height 15
click at [303, 169] on input "Wanting to see the latest Galaxy innovations" at bounding box center [290, 157] width 24 height 24
checkbox input "true"
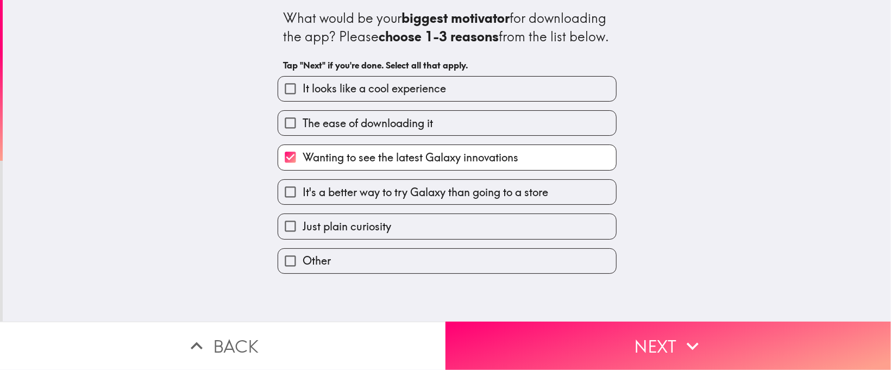
click at [400, 131] on span "The ease of downloading it" at bounding box center [368, 123] width 130 height 15
click at [303, 135] on input "The ease of downloading it" at bounding box center [290, 123] width 24 height 24
checkbox input "true"
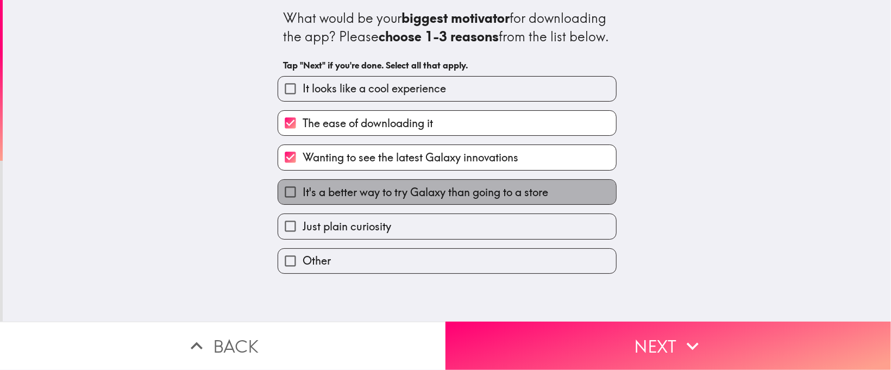
drag, startPoint x: 400, startPoint y: 209, endPoint x: 439, endPoint y: 255, distance: 60.6
click at [401, 200] on span "It's a better way to try Galaxy than going to a store" at bounding box center [426, 192] width 246 height 15
click at [303, 204] on input "It's a better way to try Galaxy than going to a store" at bounding box center [290, 192] width 24 height 24
checkbox input "true"
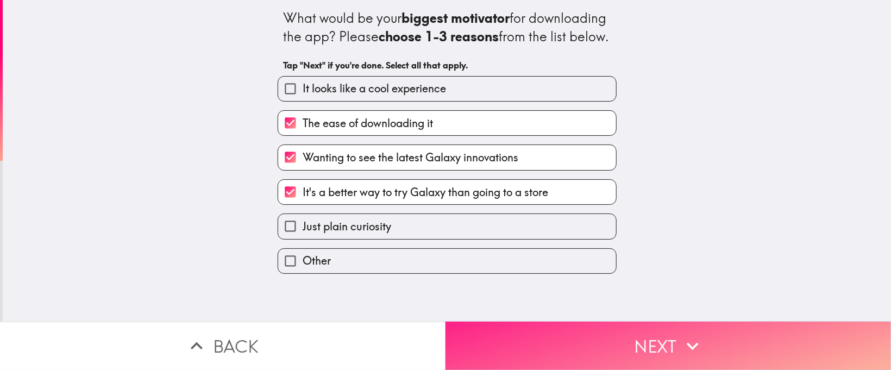
click at [531, 246] on button "Next" at bounding box center [667, 346] width 445 height 48
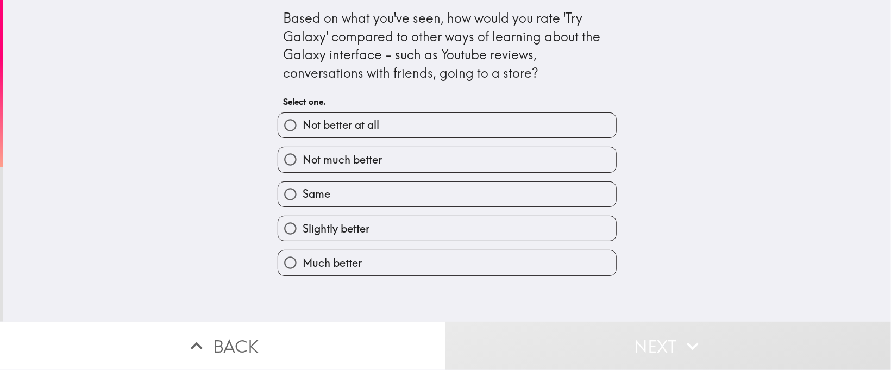
click at [368, 227] on label "Slightly better" at bounding box center [447, 228] width 338 height 24
click at [303, 227] on input "Slightly better" at bounding box center [290, 228] width 24 height 24
radio input "true"
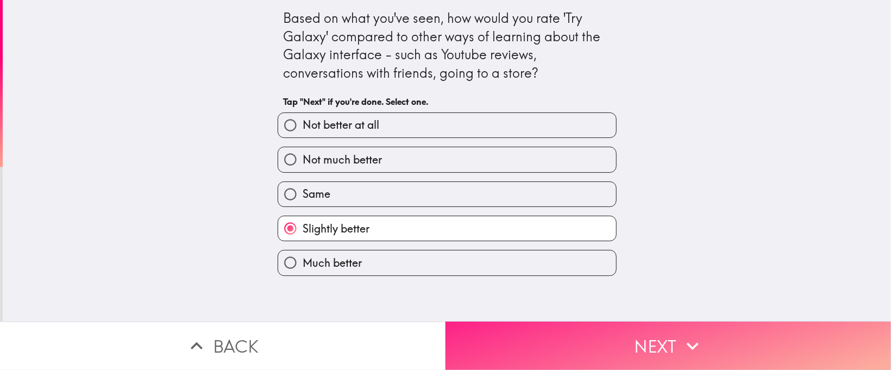
click at [594, 246] on button "Next" at bounding box center [667, 346] width 445 height 48
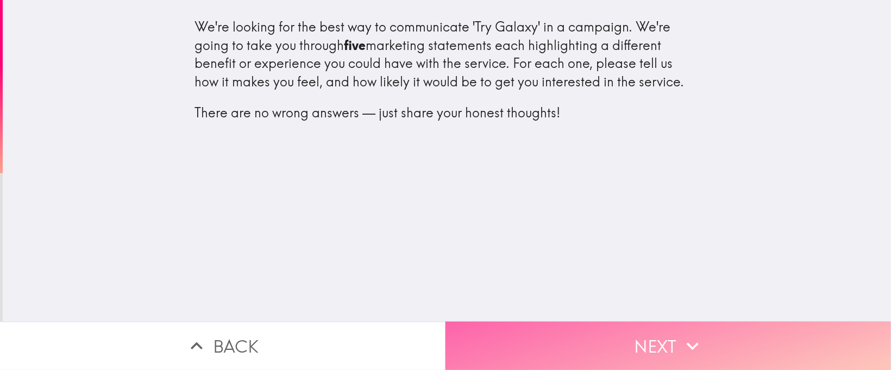
click at [594, 246] on icon "button" at bounding box center [693, 346] width 24 height 24
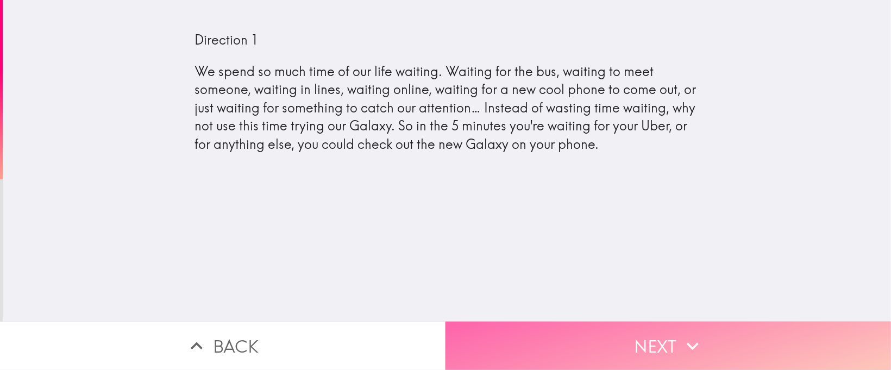
click at [594, 246] on button "Next" at bounding box center [667, 346] width 445 height 48
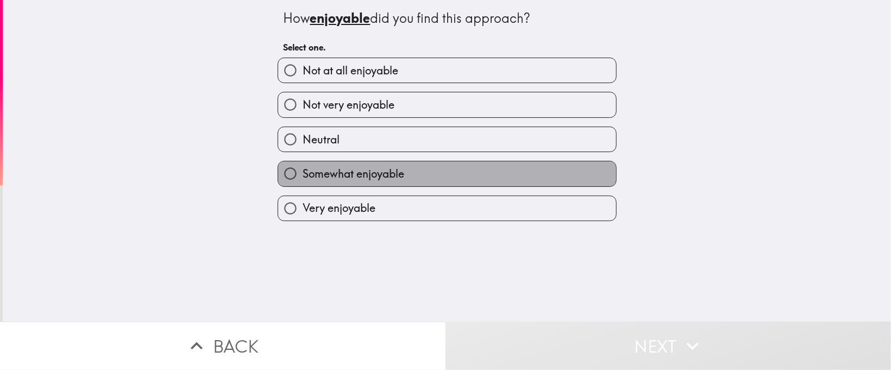
click at [336, 174] on span "Somewhat enjoyable" at bounding box center [354, 173] width 102 height 15
click at [303, 174] on input "Somewhat enjoyable" at bounding box center [290, 173] width 24 height 24
radio input "true"
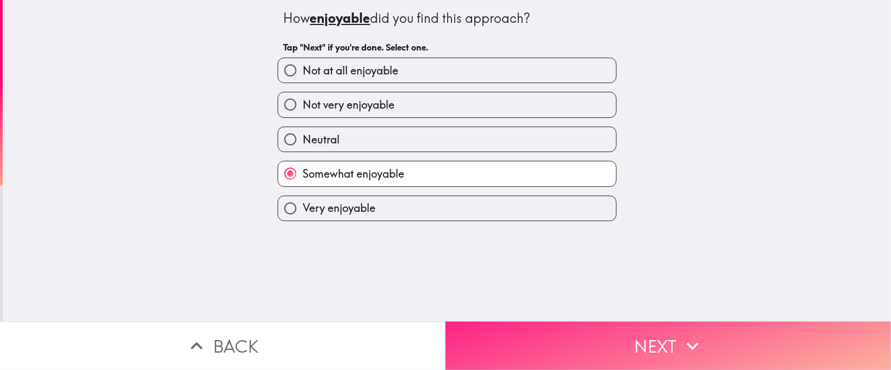
click at [594, 246] on button "Next" at bounding box center [667, 346] width 445 height 48
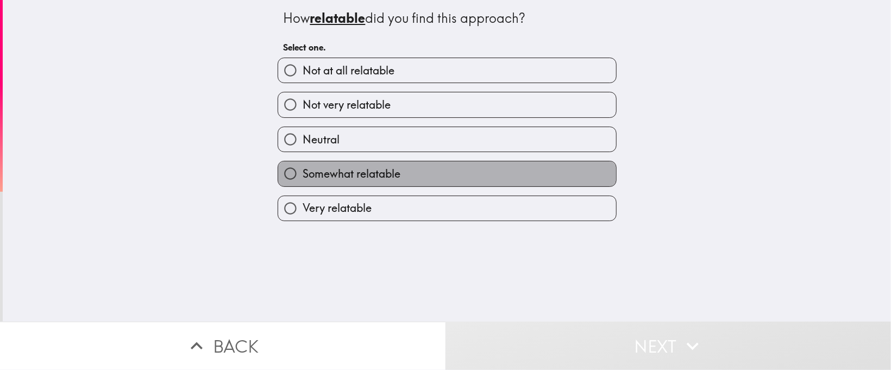
click at [348, 176] on span "Somewhat relatable" at bounding box center [352, 173] width 98 height 15
click at [303, 176] on input "Somewhat relatable" at bounding box center [290, 173] width 24 height 24
radio input "true"
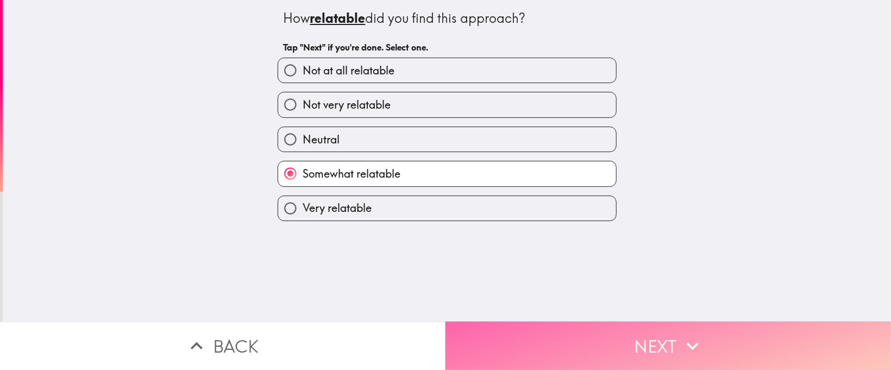
click at [594, 246] on button "Next" at bounding box center [667, 346] width 445 height 48
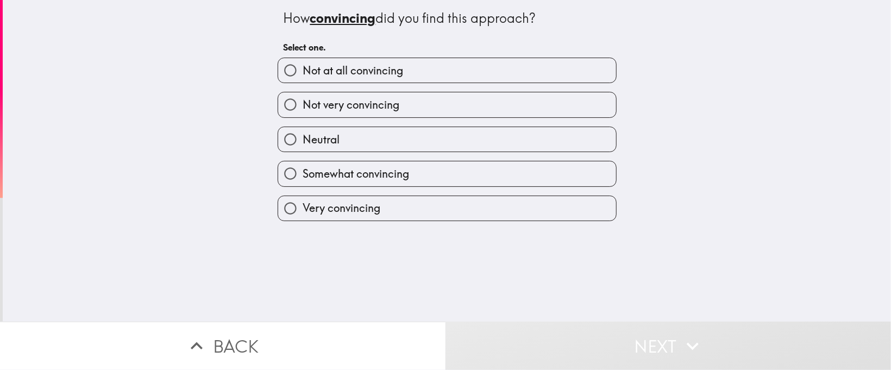
click at [378, 175] on span "Somewhat convincing" at bounding box center [356, 173] width 106 height 15
click at [303, 175] on input "Somewhat convincing" at bounding box center [290, 173] width 24 height 24
radio input "true"
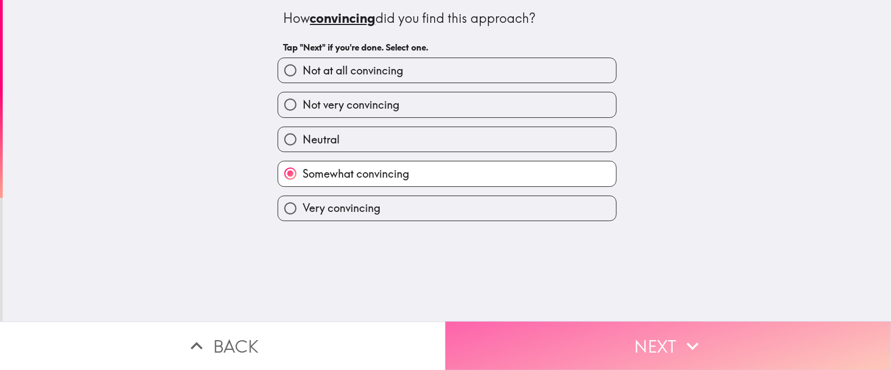
click at [594, 246] on button "Next" at bounding box center [667, 346] width 445 height 48
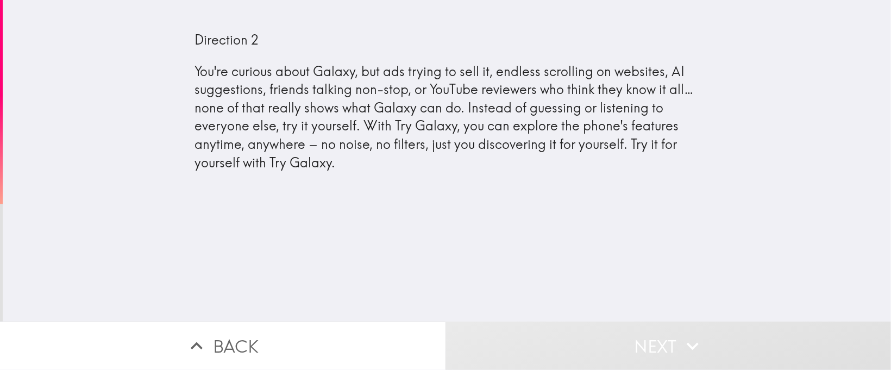
click at [594, 235] on div "Direction 2 You're curious about Galaxy, but ads trying to sell it, endless scr…" at bounding box center [447, 161] width 888 height 322
click at [543, 222] on div "Direction 2 You're curious about Galaxy, but ads trying to sell it, endless scr…" at bounding box center [447, 161] width 888 height 322
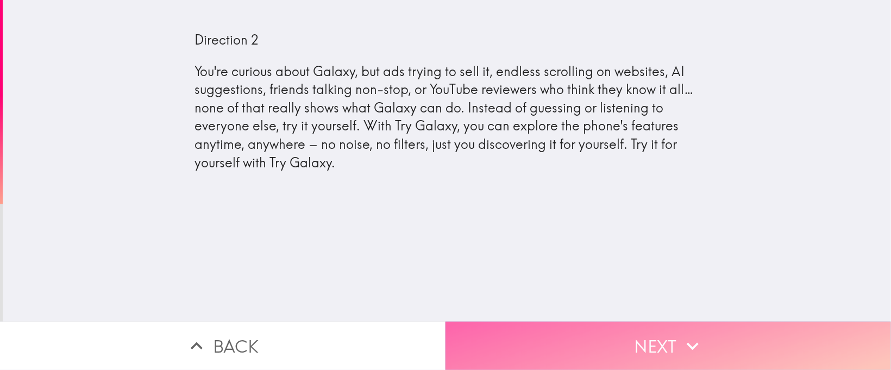
click at [594, 246] on icon "button" at bounding box center [693, 346] width 24 height 24
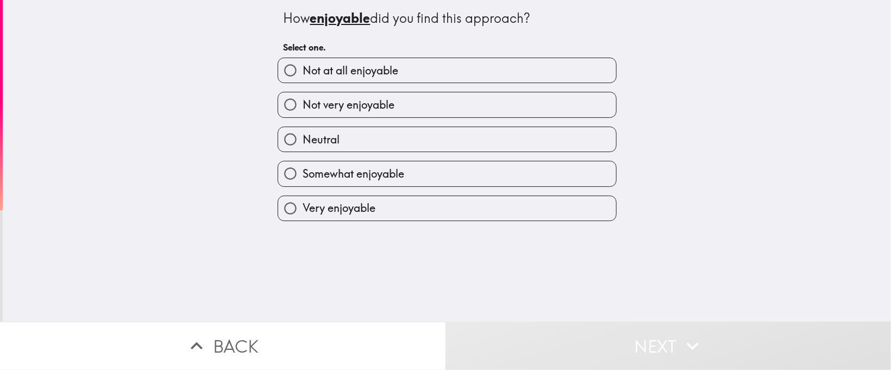
click at [340, 208] on span "Very enjoyable" at bounding box center [339, 207] width 73 height 15
click at [303, 208] on input "Very enjoyable" at bounding box center [290, 208] width 24 height 24
radio input "true"
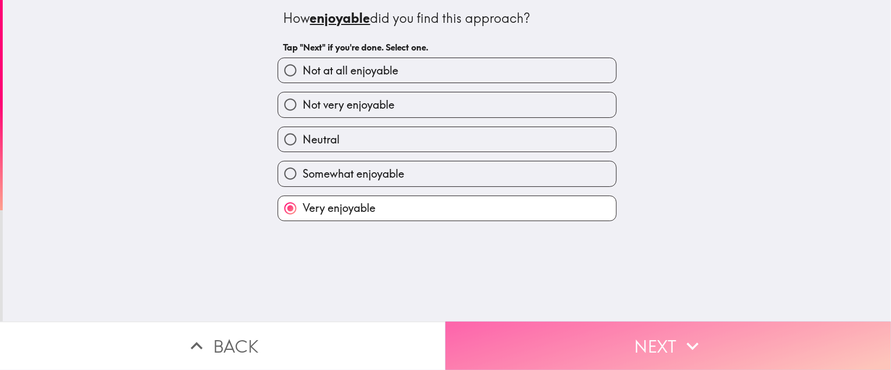
click at [559, 246] on button "Next" at bounding box center [667, 346] width 445 height 48
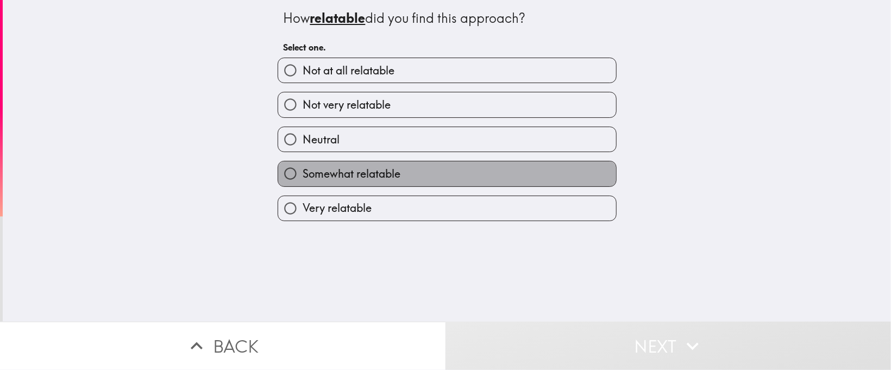
click at [353, 173] on span "Somewhat relatable" at bounding box center [352, 173] width 98 height 15
click at [303, 173] on input "Somewhat relatable" at bounding box center [290, 173] width 24 height 24
radio input "true"
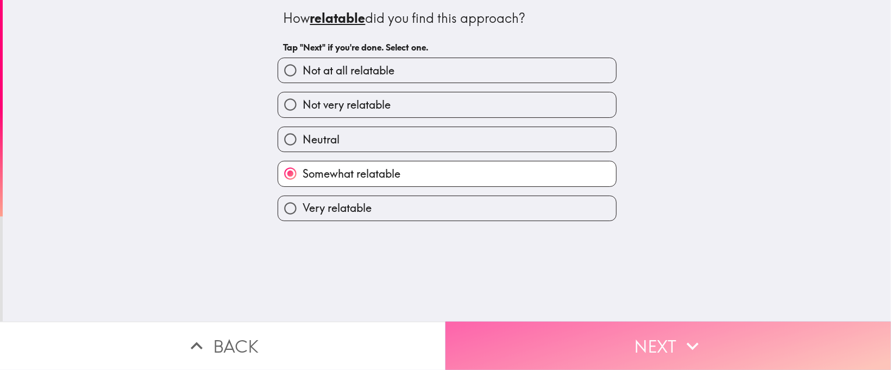
click at [566, 246] on button "Next" at bounding box center [667, 346] width 445 height 48
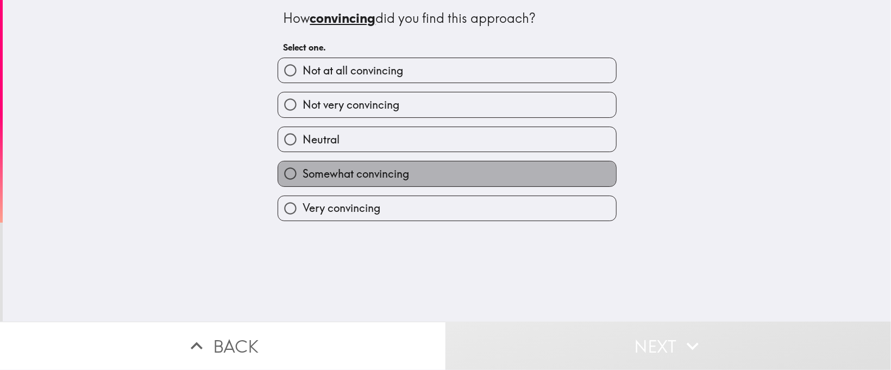
click at [354, 169] on span "Somewhat convincing" at bounding box center [356, 173] width 106 height 15
click at [303, 169] on input "Somewhat convincing" at bounding box center [290, 173] width 24 height 24
radio input "true"
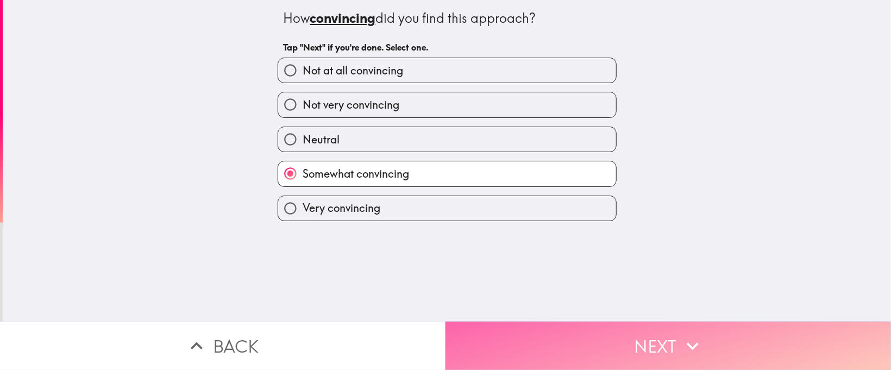
click at [573, 246] on button "Next" at bounding box center [667, 346] width 445 height 48
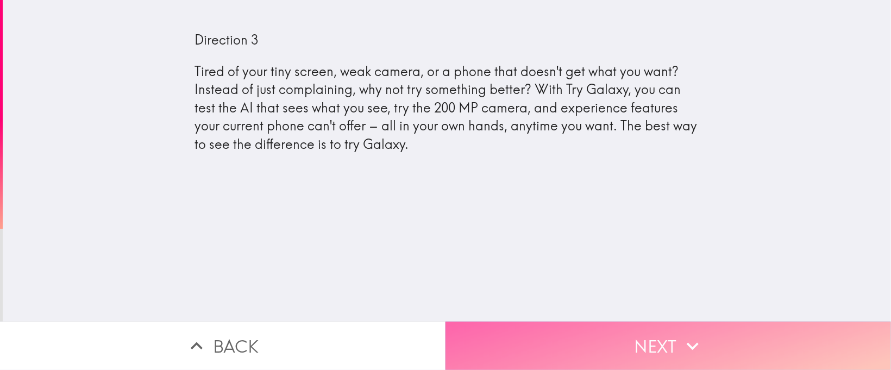
click at [594, 246] on button "Next" at bounding box center [667, 346] width 445 height 48
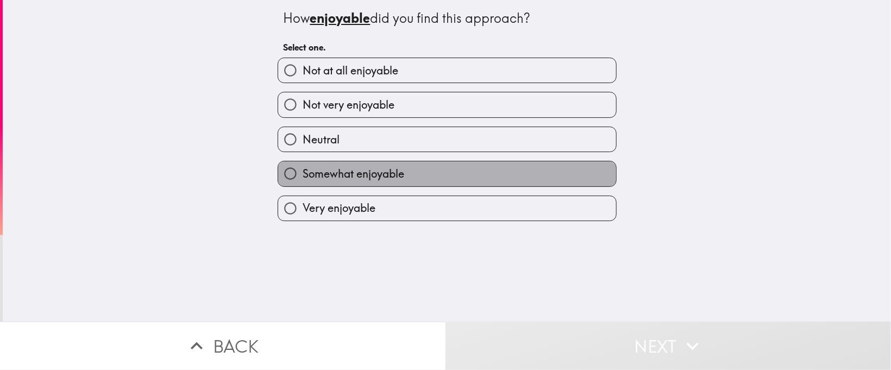
click at [342, 177] on span "Somewhat enjoyable" at bounding box center [354, 173] width 102 height 15
click at [303, 177] on input "Somewhat enjoyable" at bounding box center [290, 173] width 24 height 24
radio input "true"
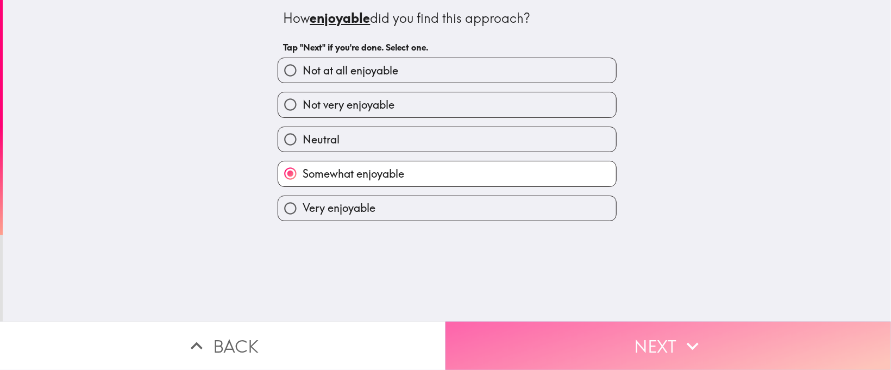
click at [585, 246] on button "Next" at bounding box center [667, 346] width 445 height 48
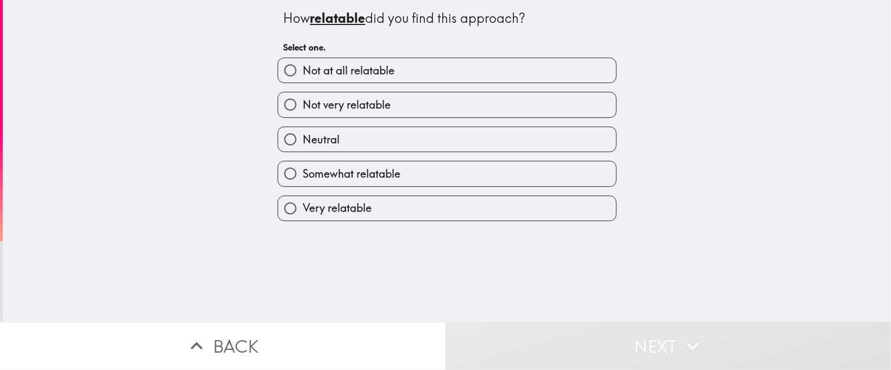
click at [336, 169] on span "Somewhat relatable" at bounding box center [352, 173] width 98 height 15
click at [303, 169] on input "Somewhat relatable" at bounding box center [290, 173] width 24 height 24
radio input "true"
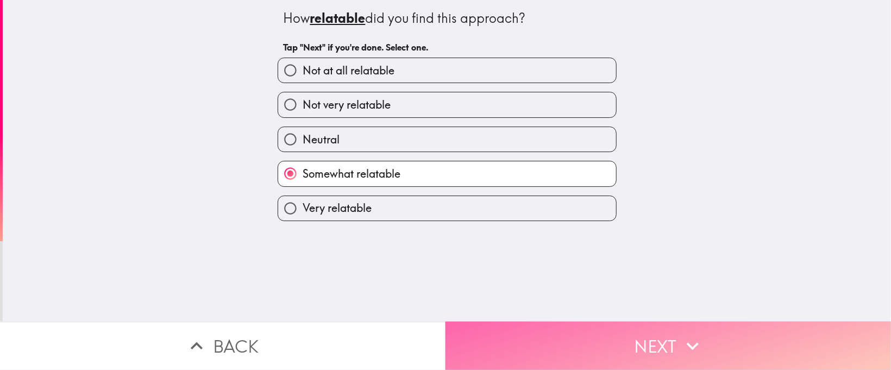
click at [579, 246] on button "Next" at bounding box center [667, 346] width 445 height 48
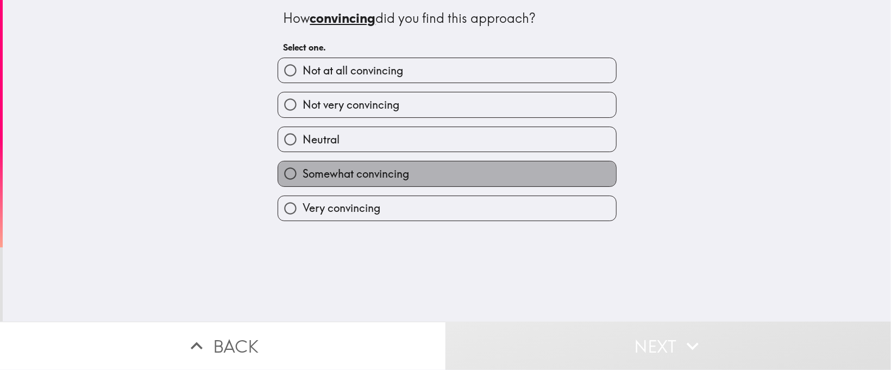
click at [383, 175] on span "Somewhat convincing" at bounding box center [356, 173] width 106 height 15
click at [303, 175] on input "Somewhat convincing" at bounding box center [290, 173] width 24 height 24
radio input "true"
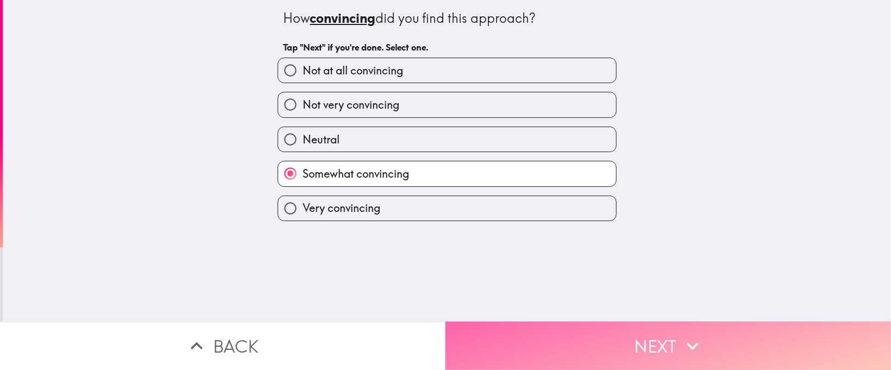
click at [594, 246] on button "Next" at bounding box center [667, 346] width 445 height 48
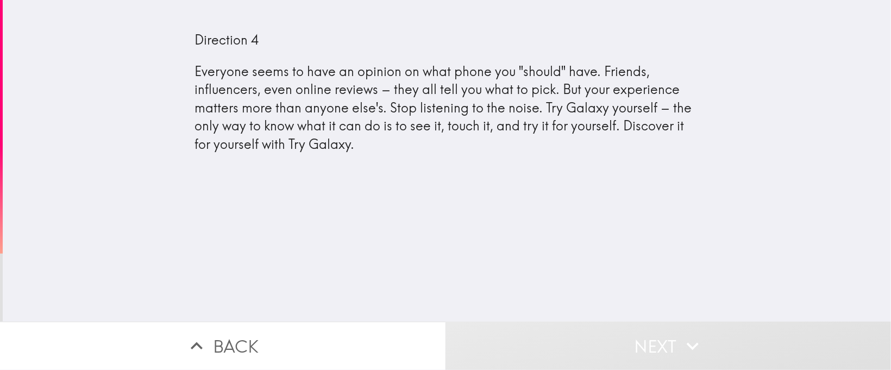
click at [594, 158] on div "Direction 4 Everyone seems to have an opinion on what phone you "should" have. …" at bounding box center [447, 90] width 888 height 163
click at [568, 193] on div "Direction 4 Everyone seems to have an opinion on what phone you "should" have. …" at bounding box center [447, 161] width 888 height 322
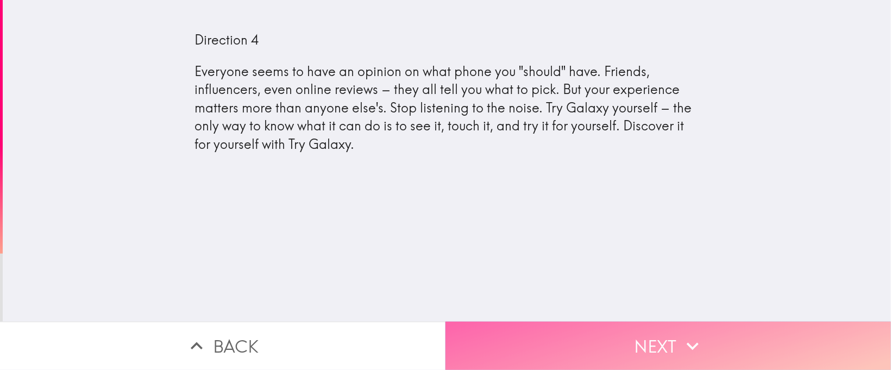
click at [594, 246] on button "Next" at bounding box center [667, 346] width 445 height 48
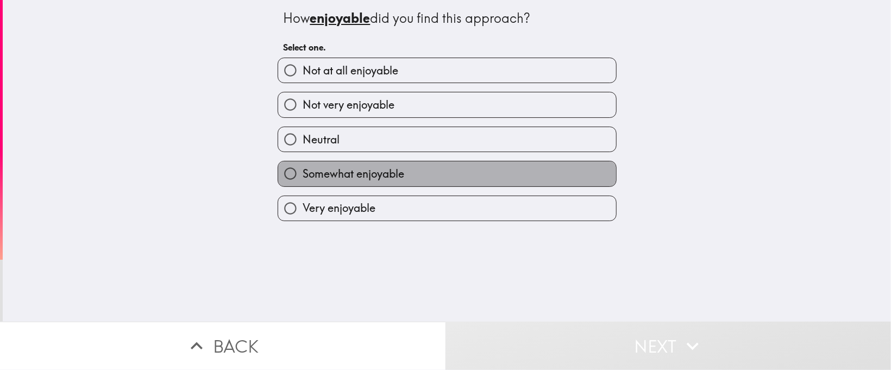
click at [367, 171] on span "Somewhat enjoyable" at bounding box center [354, 173] width 102 height 15
click at [303, 171] on input "Somewhat enjoyable" at bounding box center [290, 173] width 24 height 24
radio input "true"
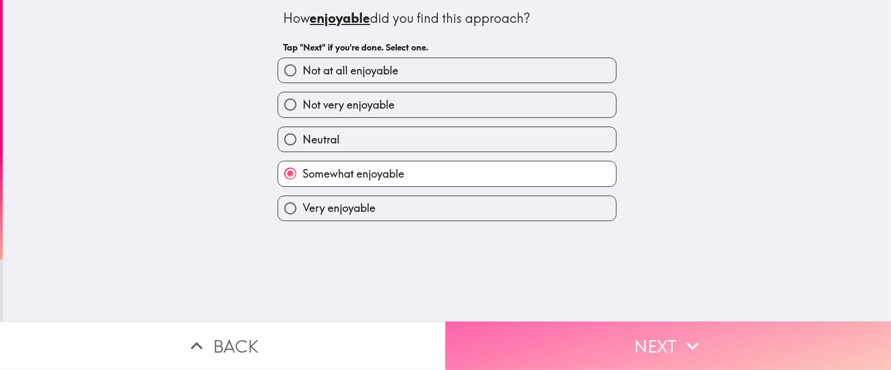
click at [594, 246] on button "Next" at bounding box center [667, 346] width 445 height 48
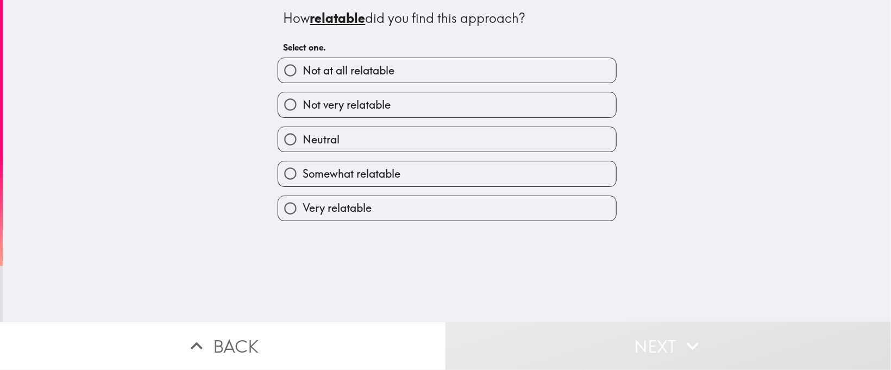
drag, startPoint x: 363, startPoint y: 177, endPoint x: 398, endPoint y: 202, distance: 42.5
click at [363, 176] on span "Somewhat relatable" at bounding box center [352, 173] width 98 height 15
click at [303, 176] on input "Somewhat relatable" at bounding box center [290, 173] width 24 height 24
radio input "true"
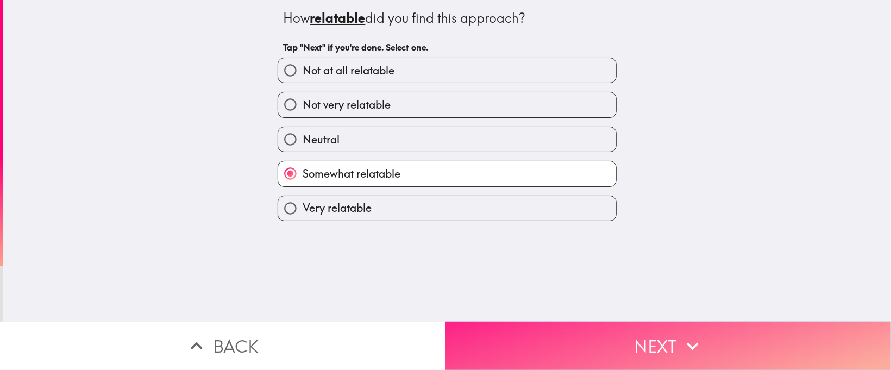
click at [573, 246] on button "Next" at bounding box center [667, 346] width 445 height 48
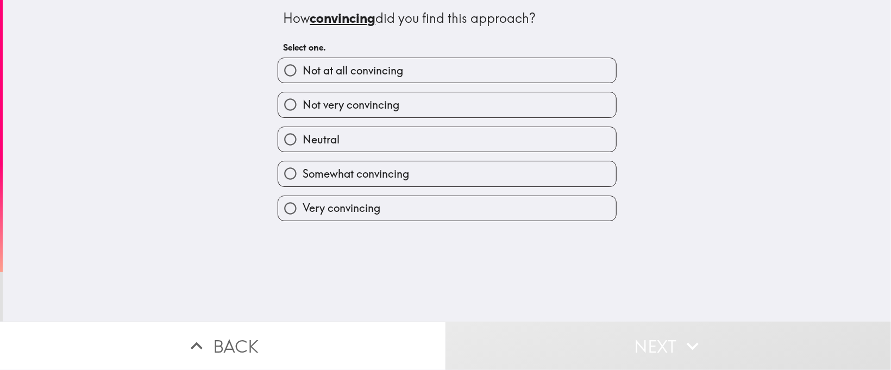
click at [367, 176] on span "Somewhat convincing" at bounding box center [356, 173] width 106 height 15
click at [303, 176] on input "Somewhat convincing" at bounding box center [290, 173] width 24 height 24
radio input "true"
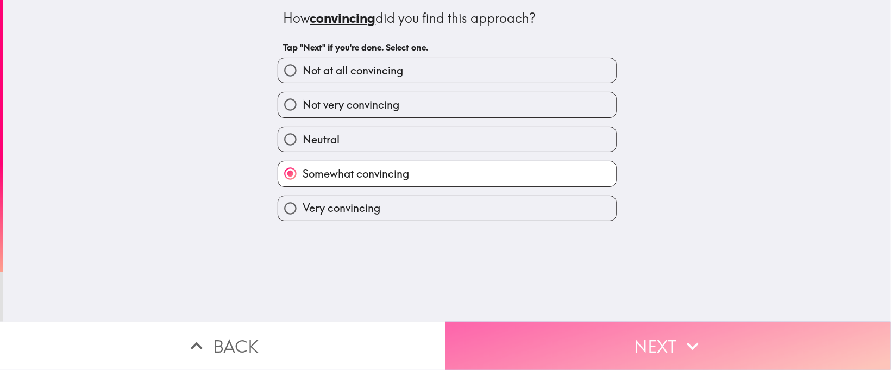
click at [594, 246] on button "Next" at bounding box center [667, 346] width 445 height 48
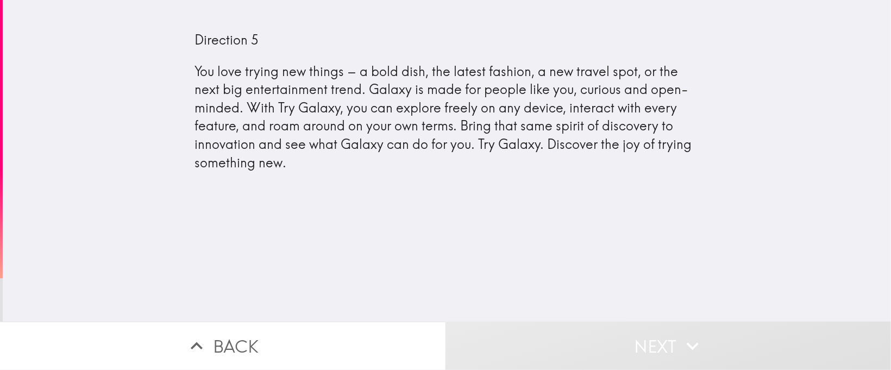
click at [594, 246] on div "Direction 5 You love trying new things – a bold dish, the latest fashion, a new…" at bounding box center [447, 161] width 888 height 322
click at [594, 198] on div "Direction 5 You love trying new things – a bold dish, the latest fashion, a new…" at bounding box center [447, 161] width 888 height 322
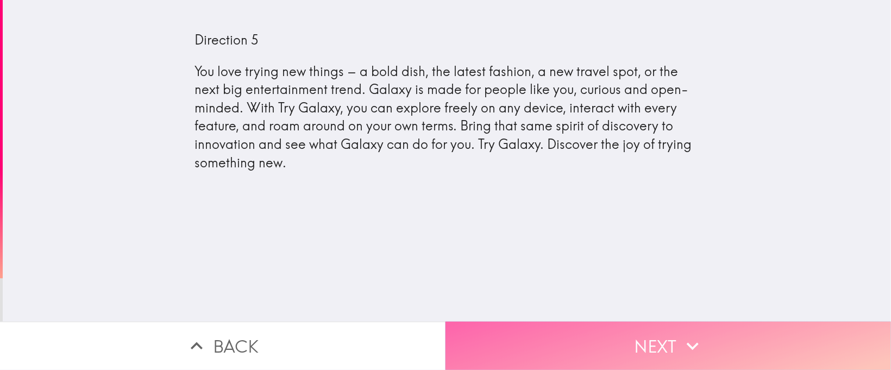
click at [594, 246] on button "Next" at bounding box center [667, 346] width 445 height 48
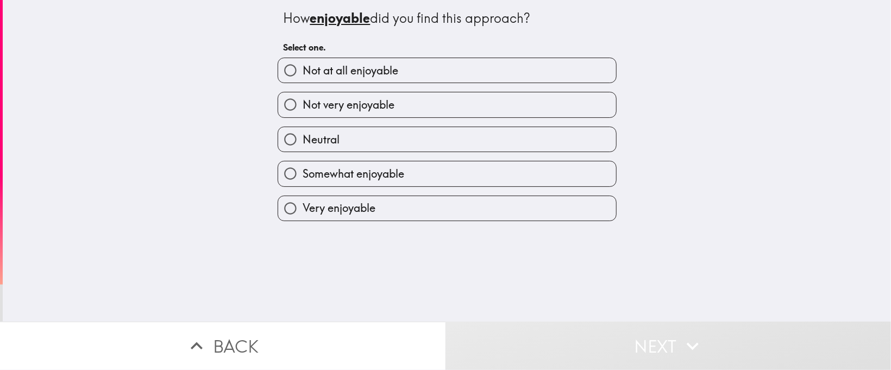
click at [340, 199] on label "Very enjoyable" at bounding box center [447, 208] width 338 height 24
click at [303, 199] on input "Very enjoyable" at bounding box center [290, 208] width 24 height 24
radio input "true"
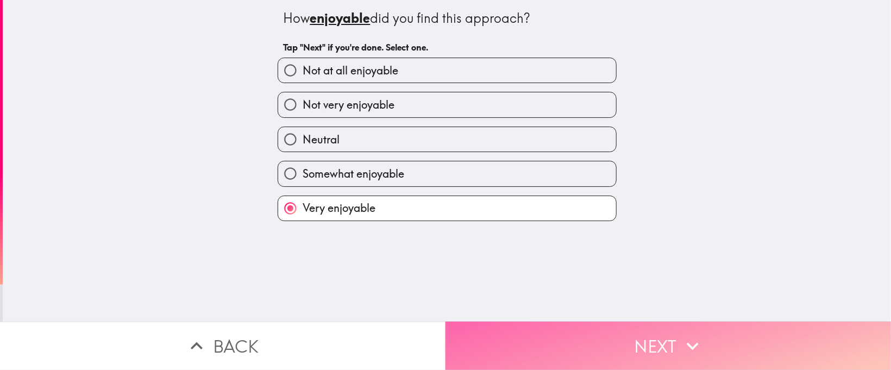
click at [594, 246] on button "Next" at bounding box center [667, 346] width 445 height 48
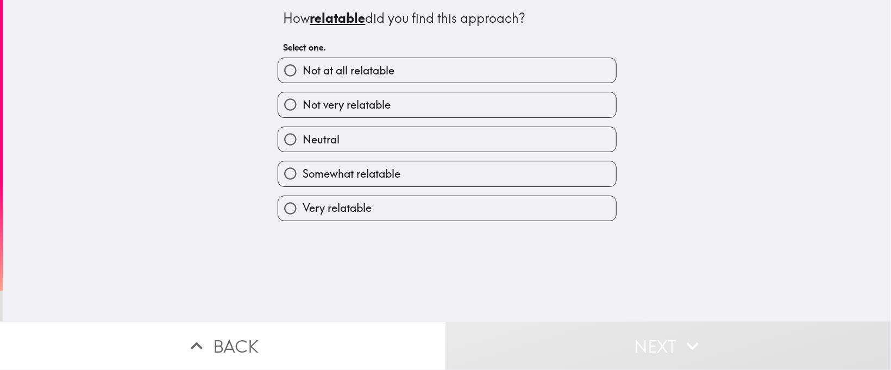
click at [313, 193] on div "Very relatable" at bounding box center [443, 204] width 348 height 34
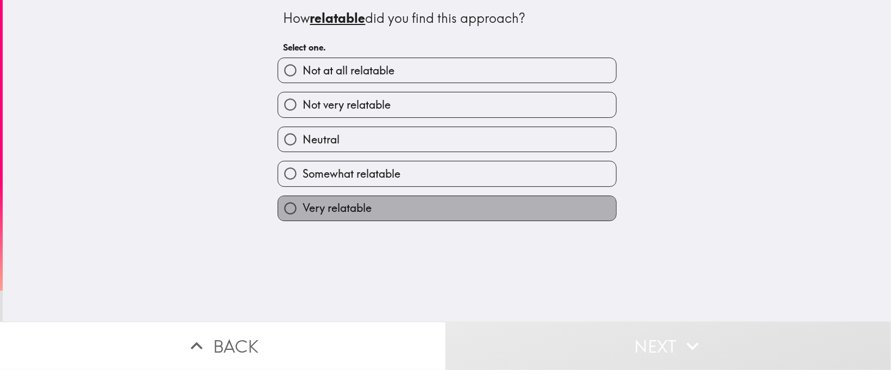
click at [403, 214] on label "Very relatable" at bounding box center [447, 208] width 338 height 24
click at [303, 214] on input "Very relatable" at bounding box center [290, 208] width 24 height 24
radio input "true"
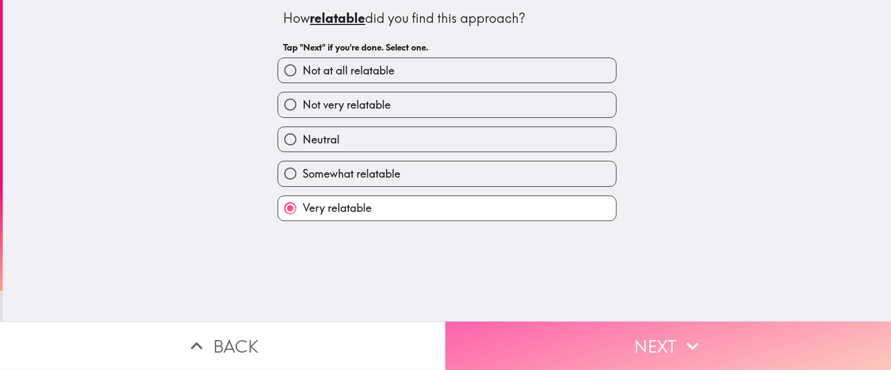
click at [594, 246] on button "Next" at bounding box center [667, 346] width 445 height 48
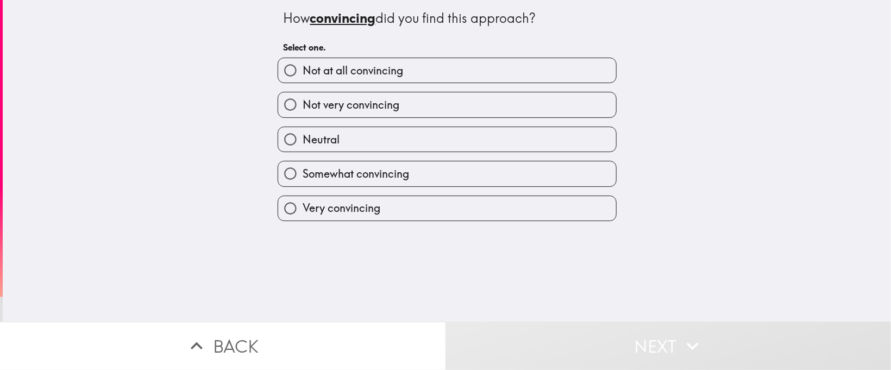
click at [336, 218] on label "Very convincing" at bounding box center [447, 208] width 338 height 24
click at [303, 218] on input "Very convincing" at bounding box center [290, 208] width 24 height 24
radio input "true"
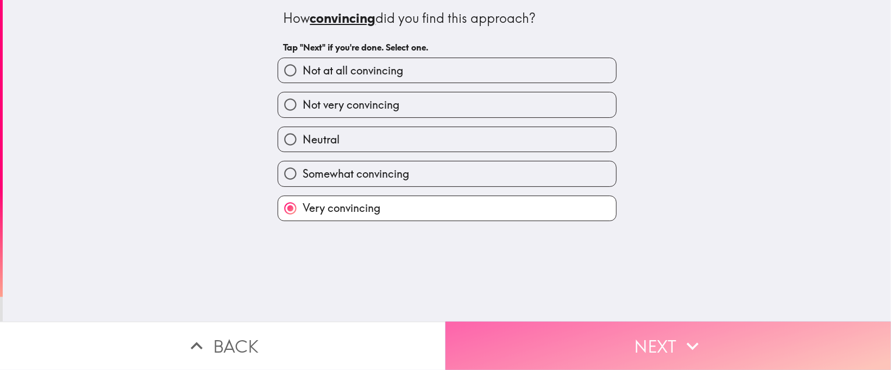
click at [594, 246] on button "Next" at bounding box center [667, 346] width 445 height 48
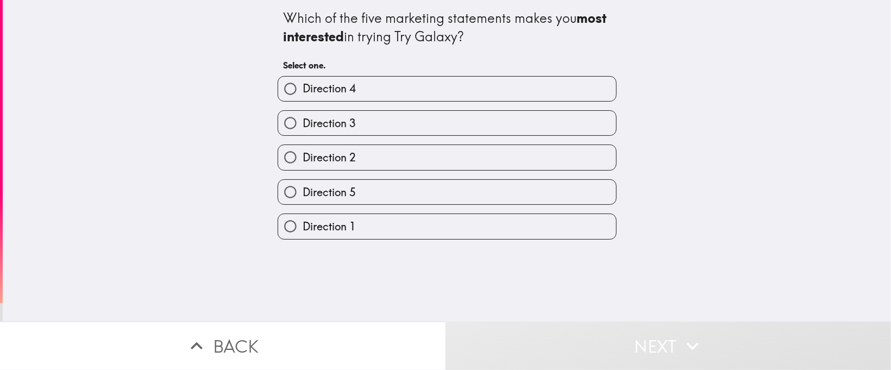
drag, startPoint x: 341, startPoint y: 227, endPoint x: 451, endPoint y: 247, distance: 112.6
click at [341, 228] on span "Direction 1" at bounding box center [329, 226] width 53 height 15
click at [303, 228] on input "Direction 1" at bounding box center [290, 226] width 24 height 24
radio input "true"
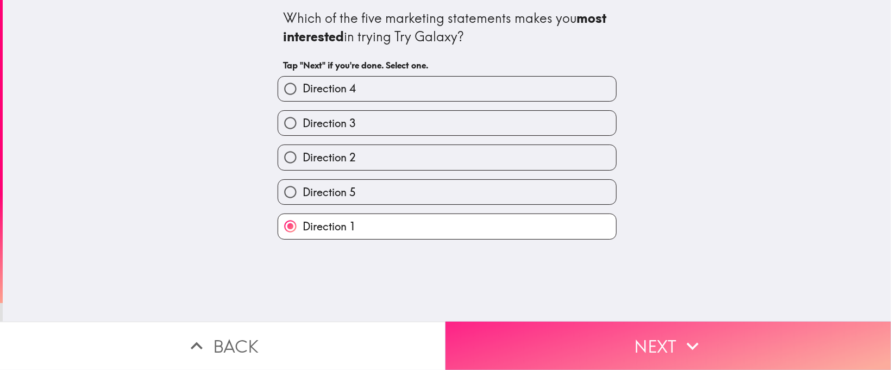
click at [594, 246] on icon "button" at bounding box center [693, 346] width 24 height 24
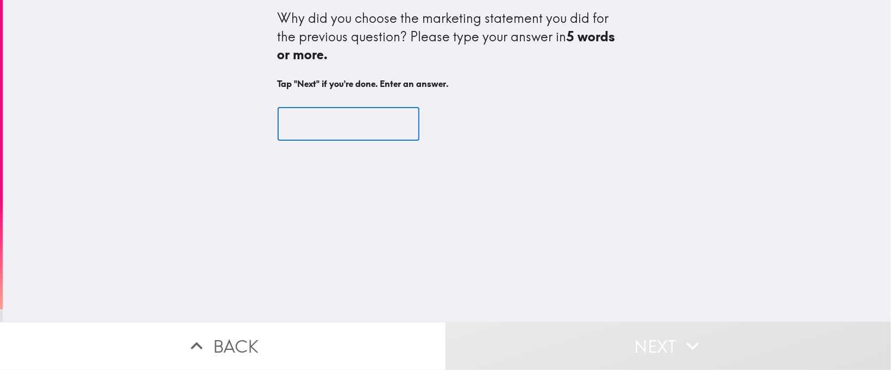
click at [314, 122] on input "text" at bounding box center [349, 124] width 142 height 34
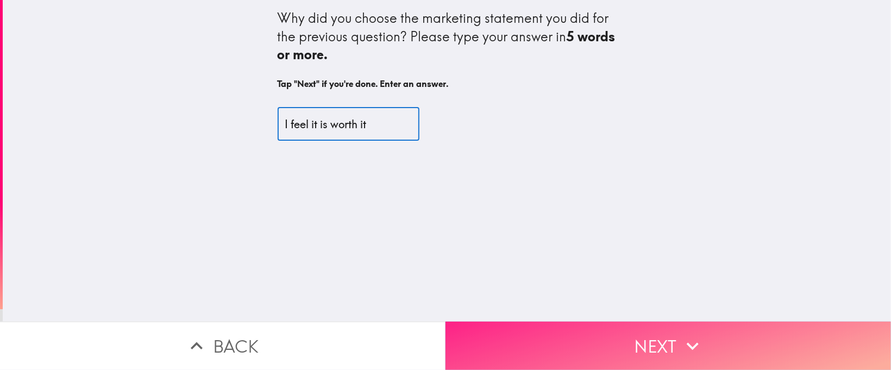
type input "I feel it is worth it"
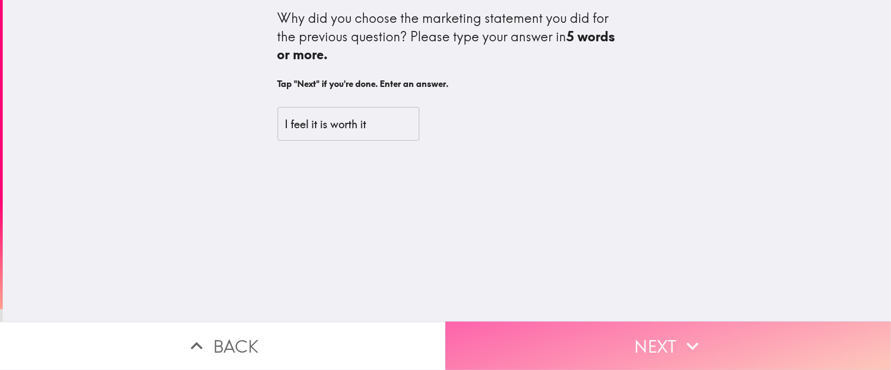
click at [529, 246] on button "Next" at bounding box center [667, 346] width 445 height 48
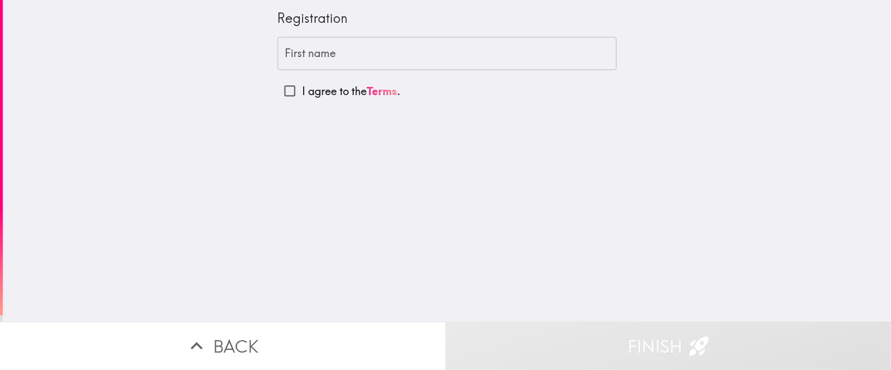
click at [309, 51] on input "First name" at bounding box center [447, 54] width 339 height 34
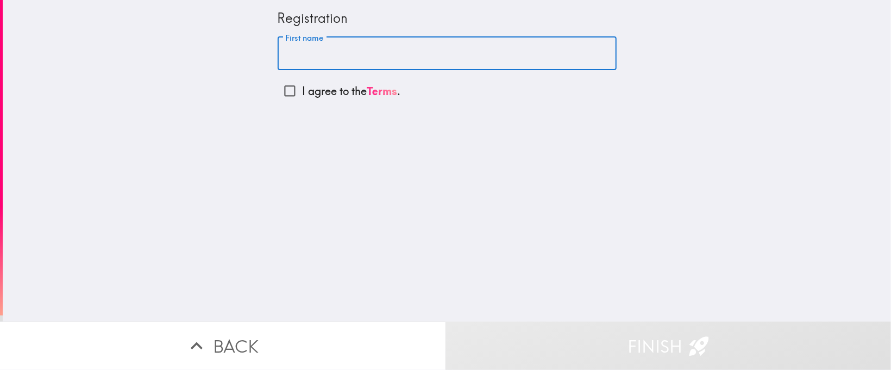
type input "Walid"
click at [278, 89] on input "I agree to the Terms ." at bounding box center [290, 91] width 24 height 24
checkbox input "true"
